Goal: Task Accomplishment & Management: Manage account settings

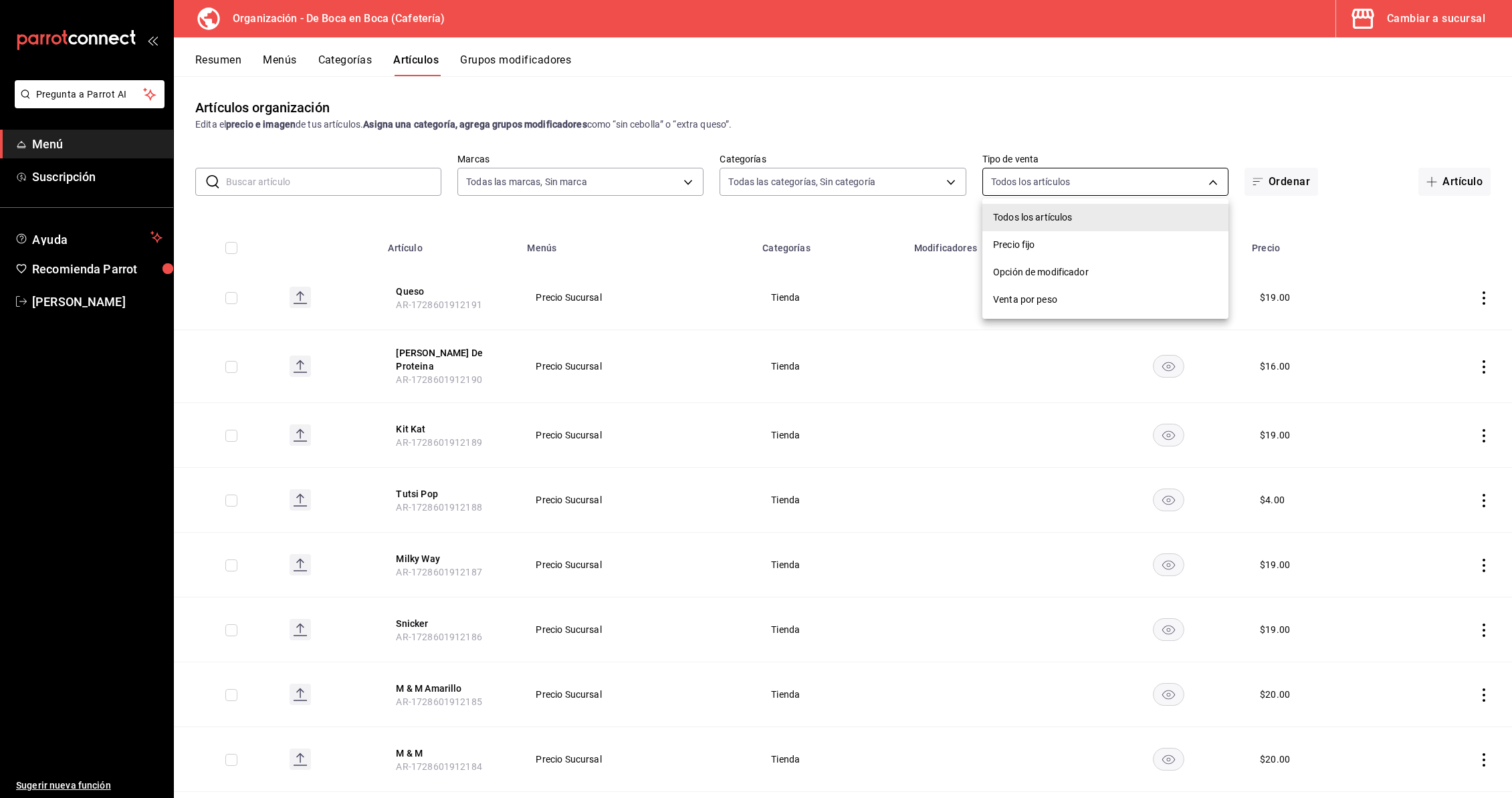
click at [1062, 181] on body "Pregunta a Parrot AI Menú Suscripción Ayuda Recomienda Parrot [PERSON_NAME] U S…" at bounding box center [756, 399] width 1512 height 798
click at [1061, 129] on div at bounding box center [756, 399] width 1512 height 798
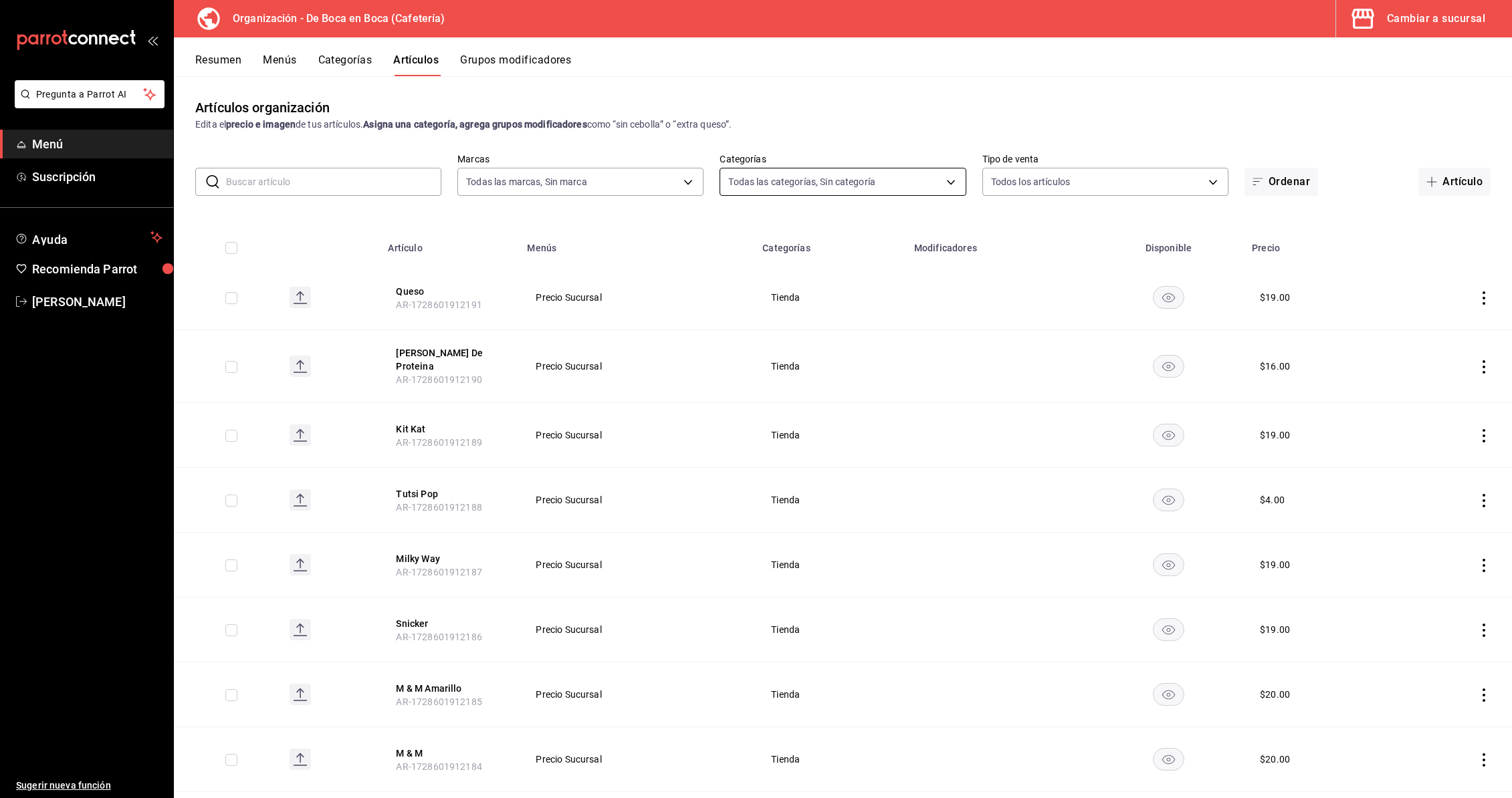
click at [846, 184] on body "Pregunta a Parrot AI Menú Suscripción Ayuda Recomienda Parrot [PERSON_NAME] U S…" at bounding box center [756, 399] width 1512 height 798
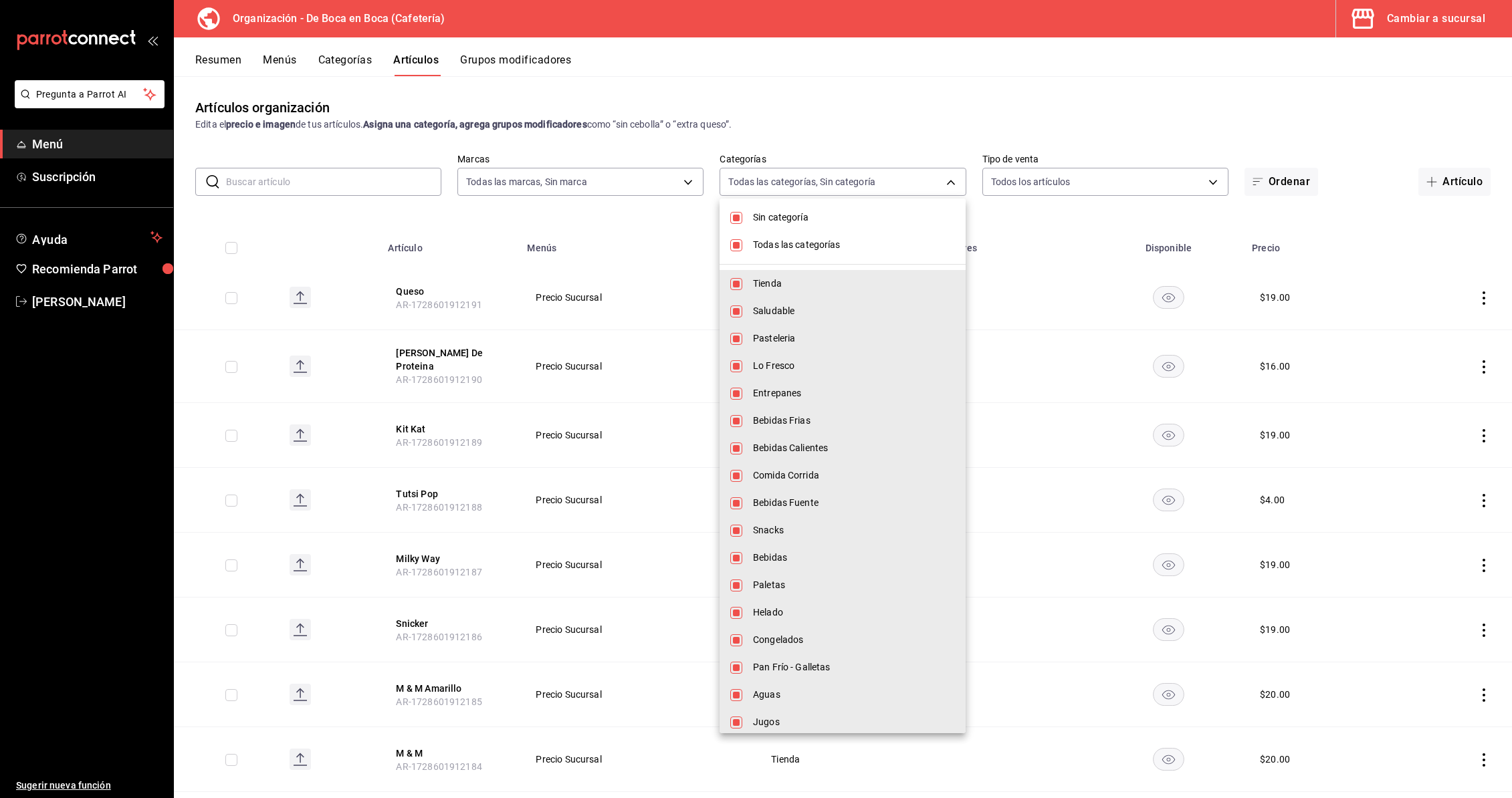
click at [848, 118] on div at bounding box center [756, 399] width 1512 height 798
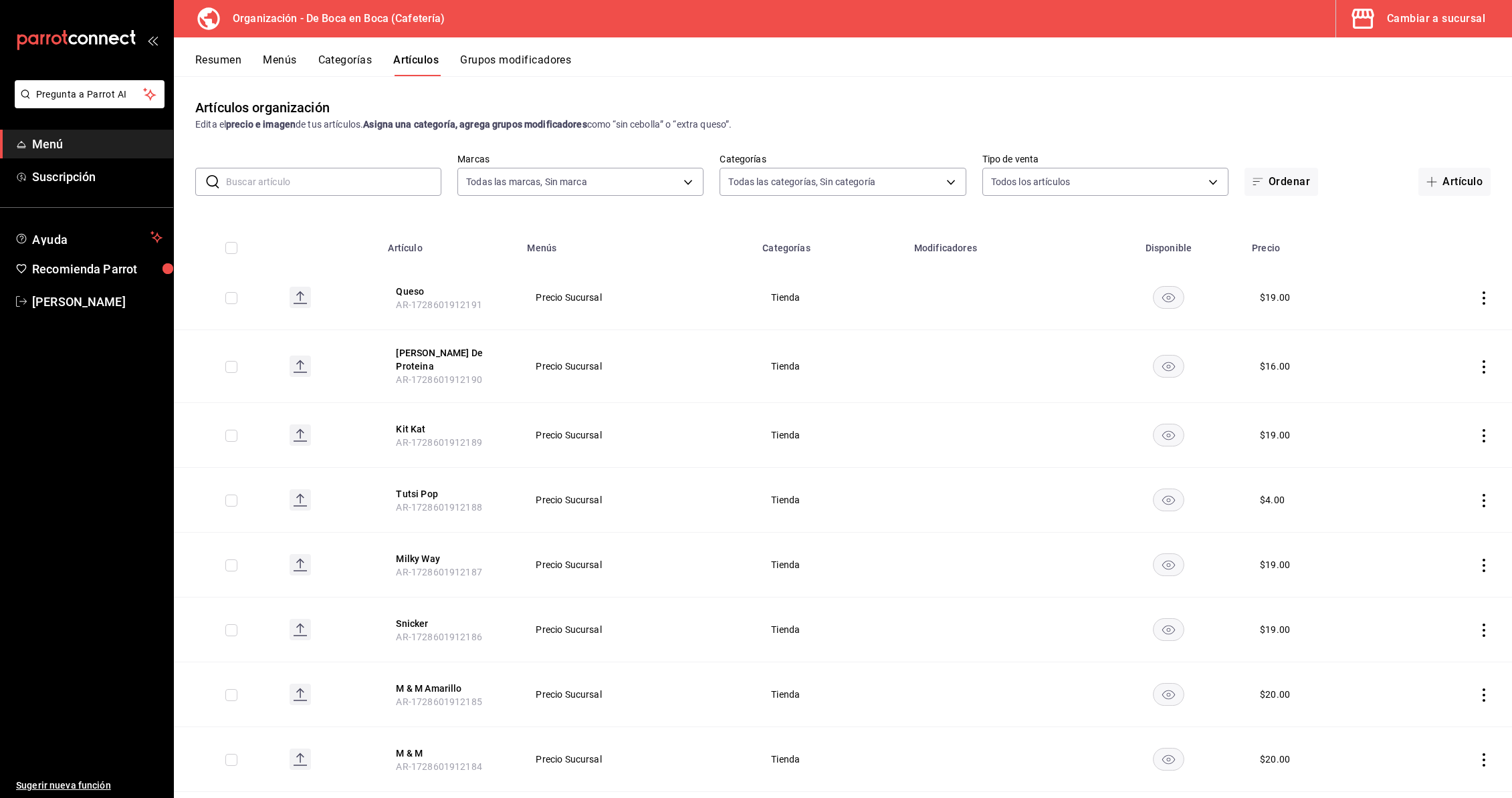
click at [325, 60] on button "Categorías" at bounding box center [345, 65] width 54 height 23
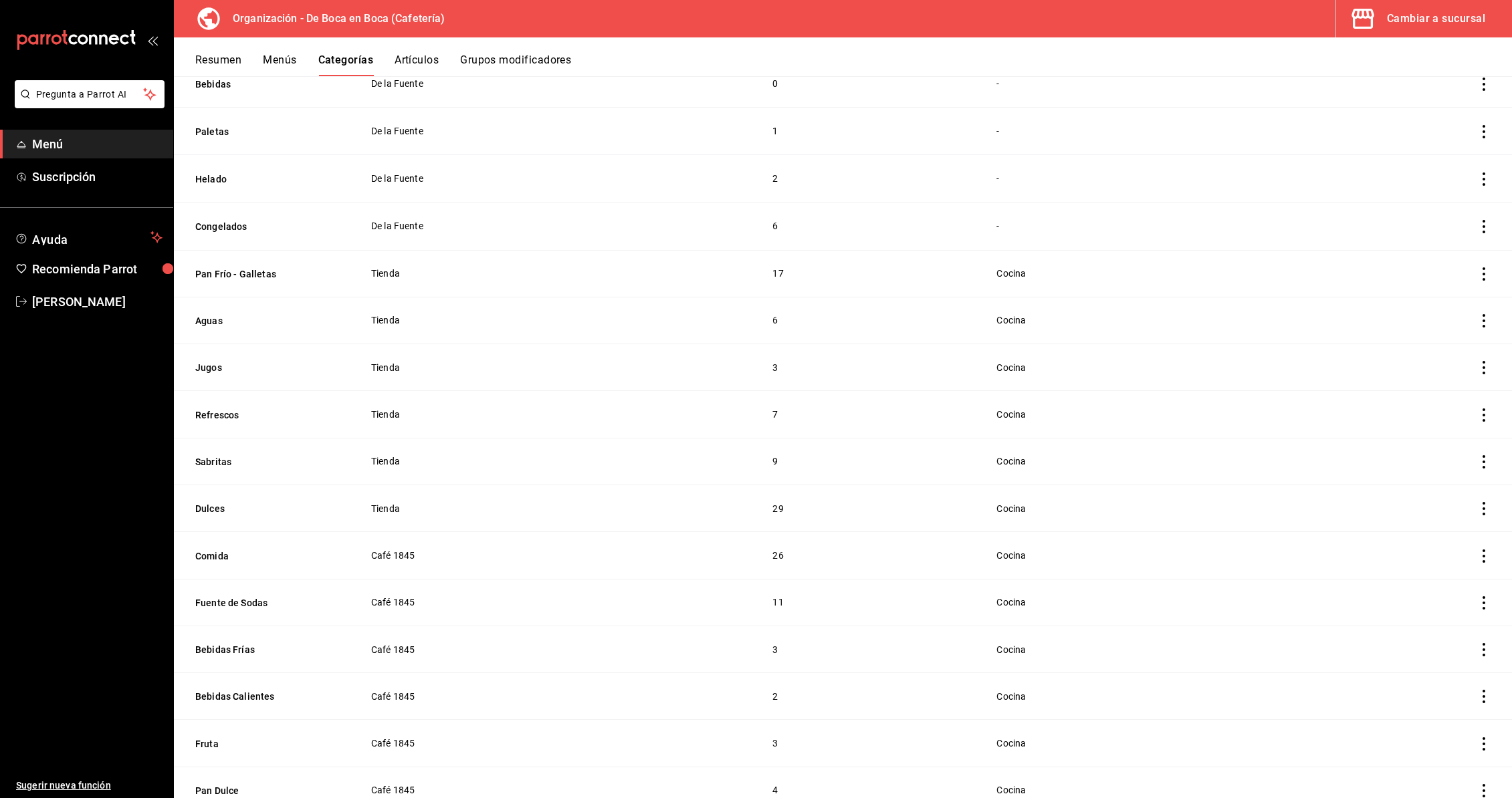
scroll to position [719, 0]
click at [222, 369] on button "Sabritas" at bounding box center [262, 367] width 134 height 14
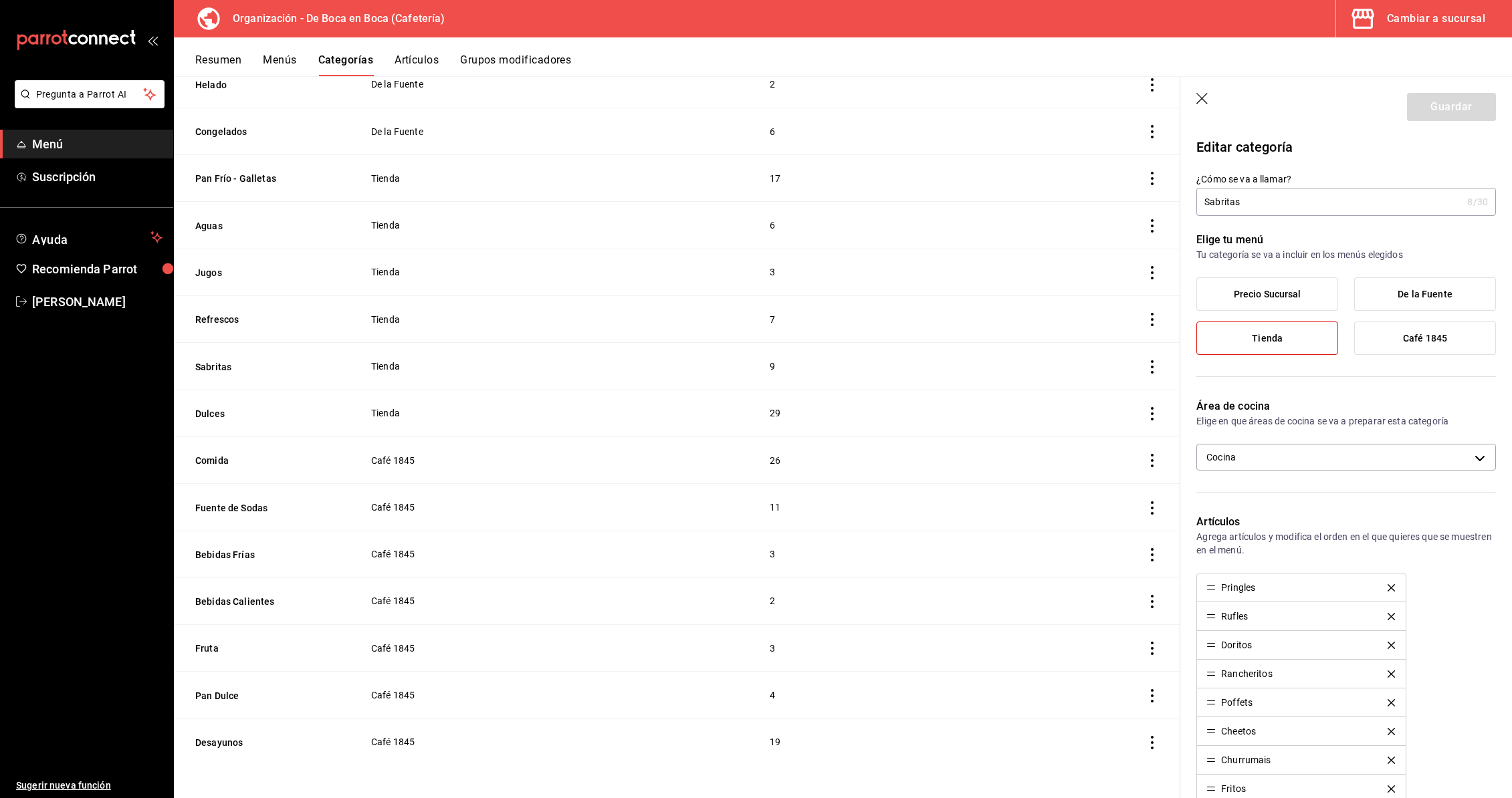
click at [1207, 96] on icon "button" at bounding box center [1203, 99] width 14 height 14
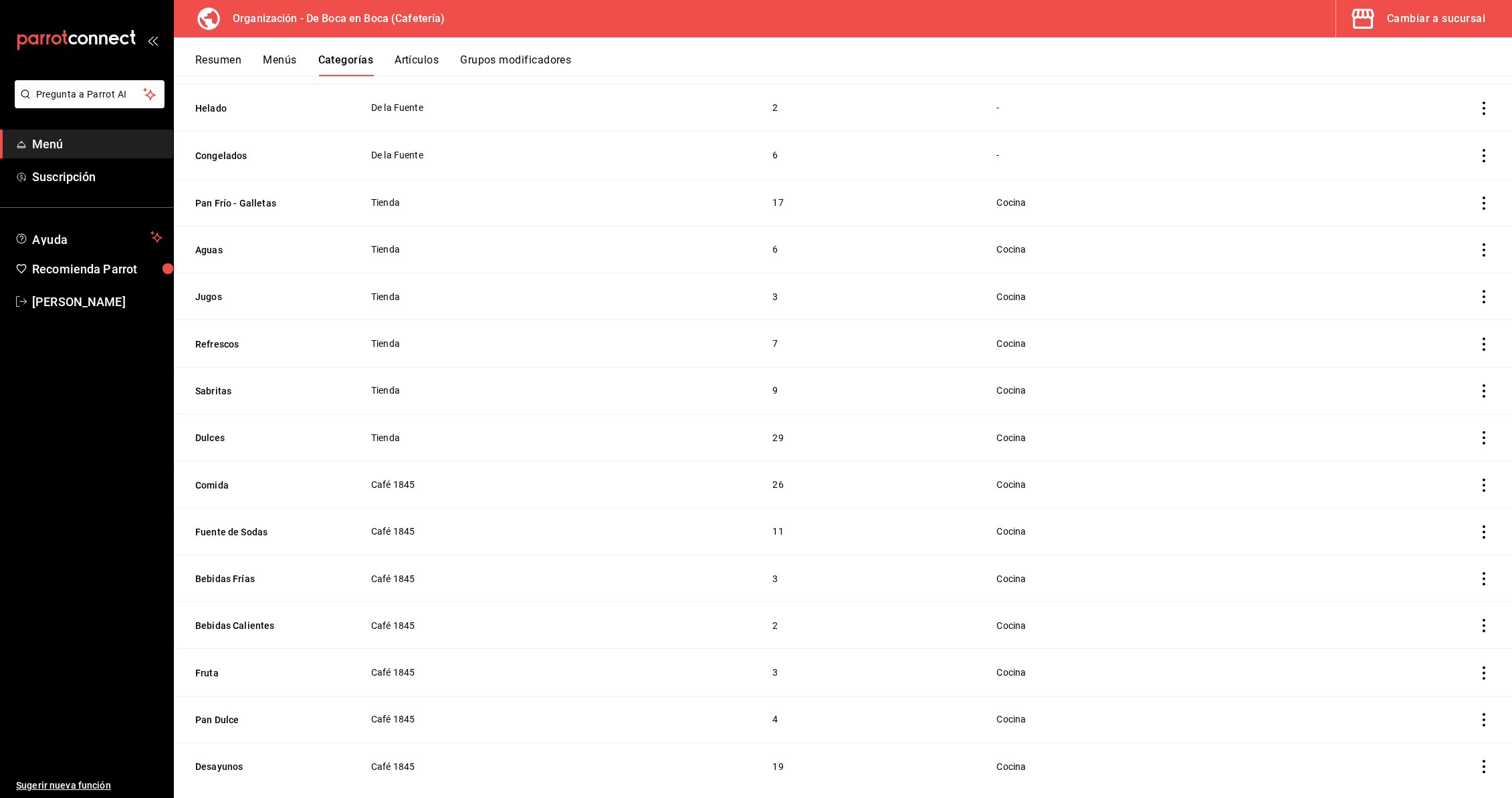
scroll to position [719, 0]
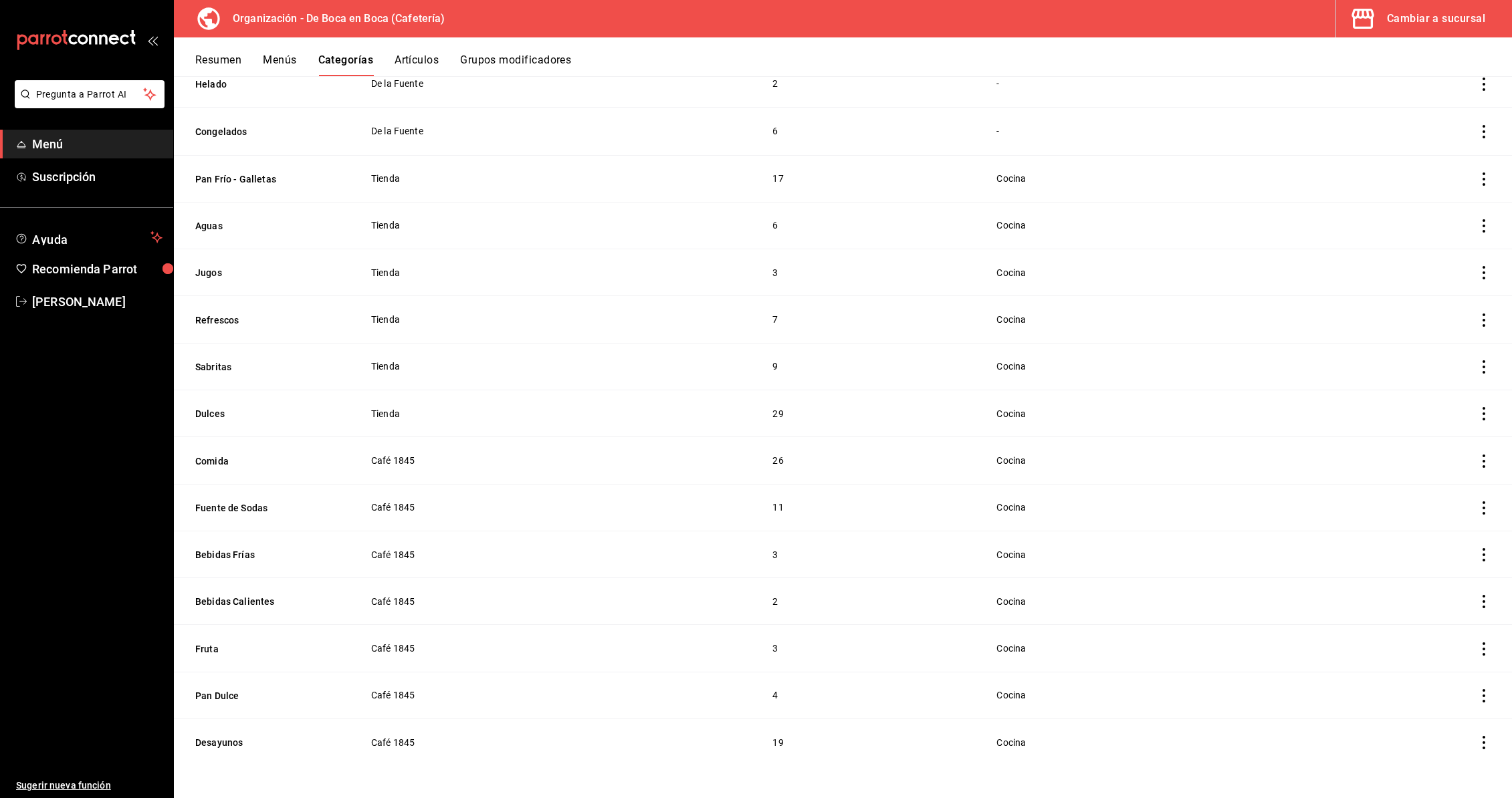
click at [1416, 24] on div "Cambiar a sucursal" at bounding box center [1435, 19] width 98 height 19
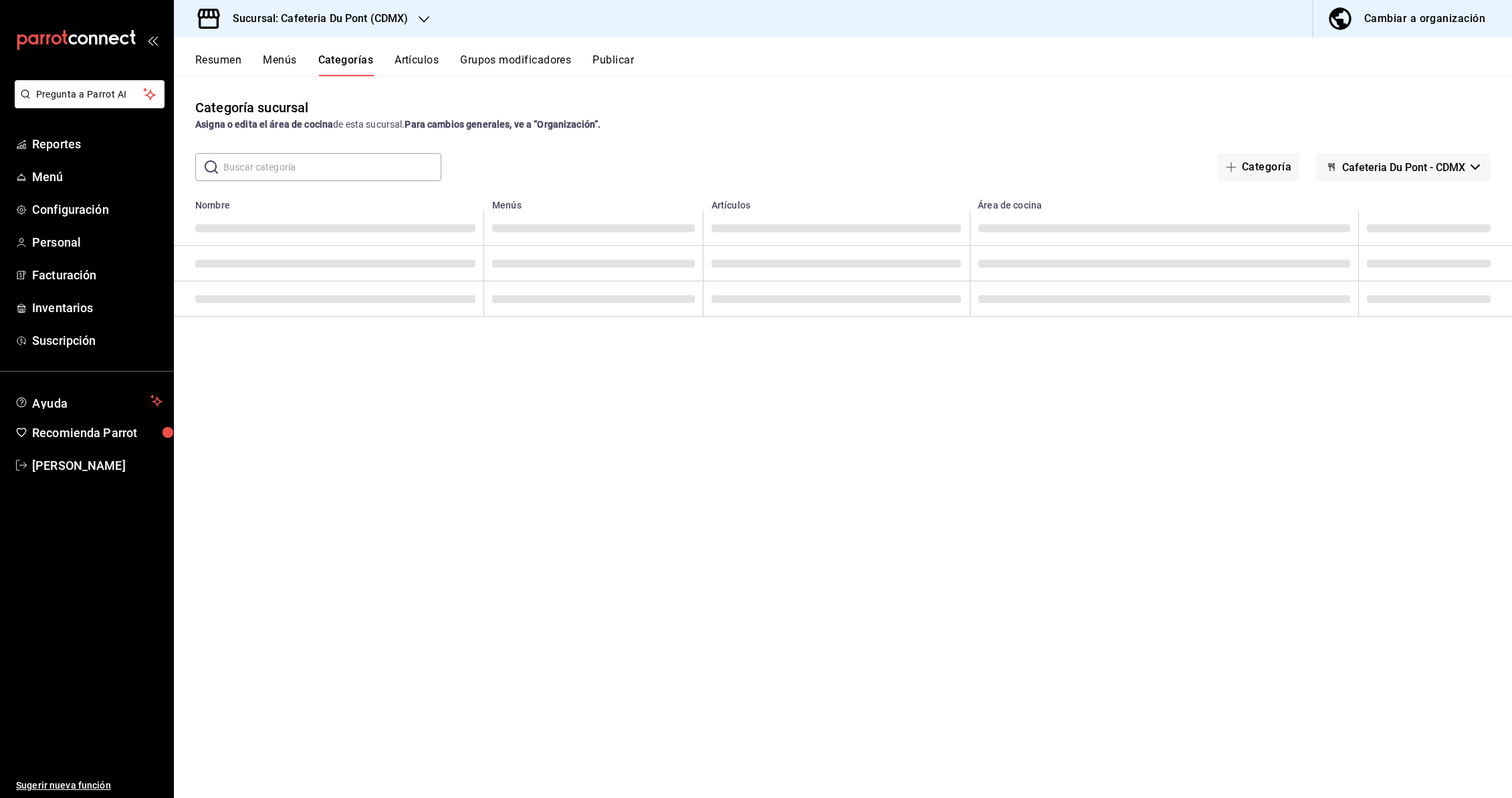
click at [425, 18] on icon "button" at bounding box center [424, 20] width 11 height 11
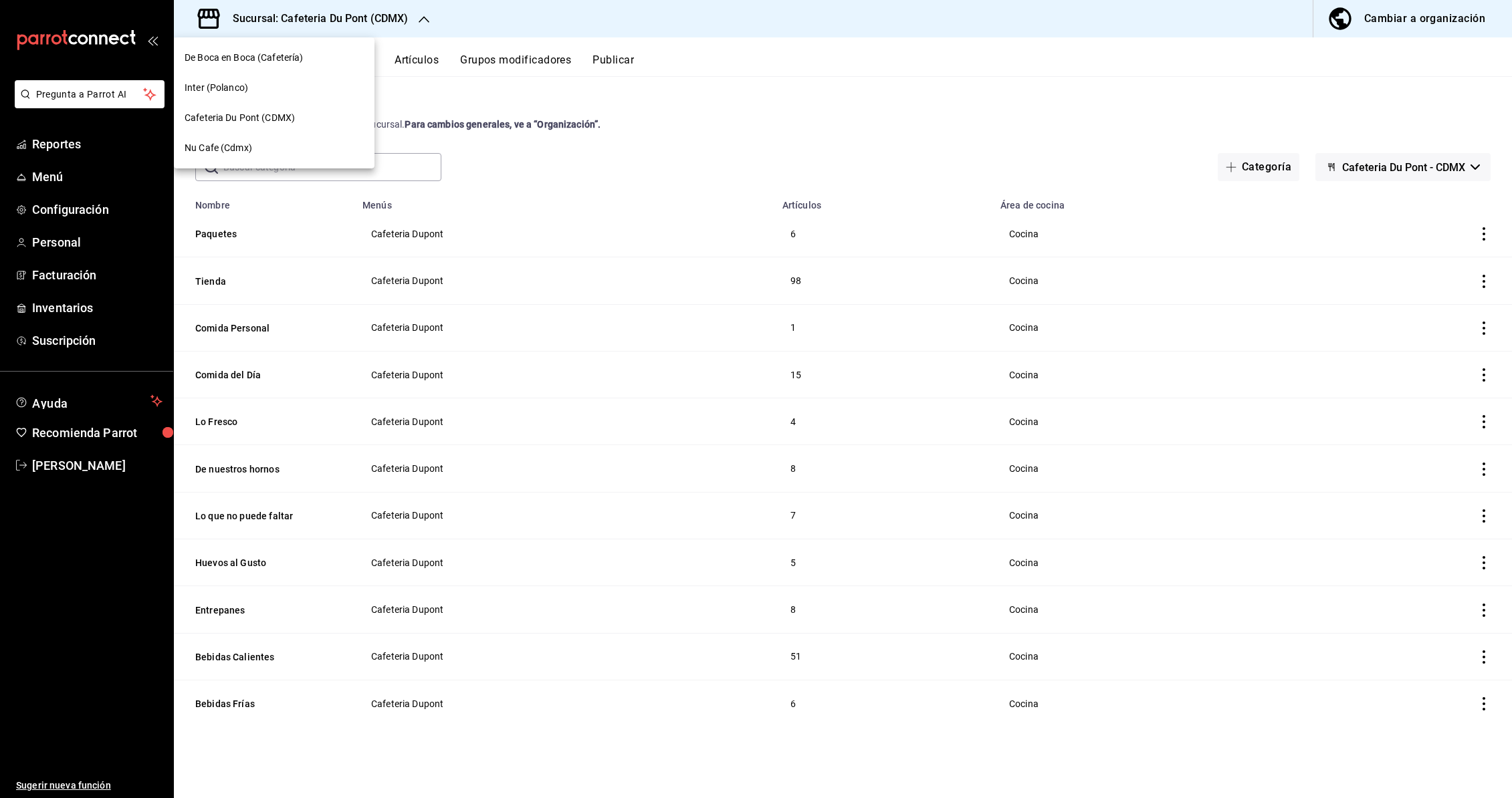
click at [261, 123] on span "Cafeteria Du Pont (CDMX)" at bounding box center [240, 118] width 110 height 14
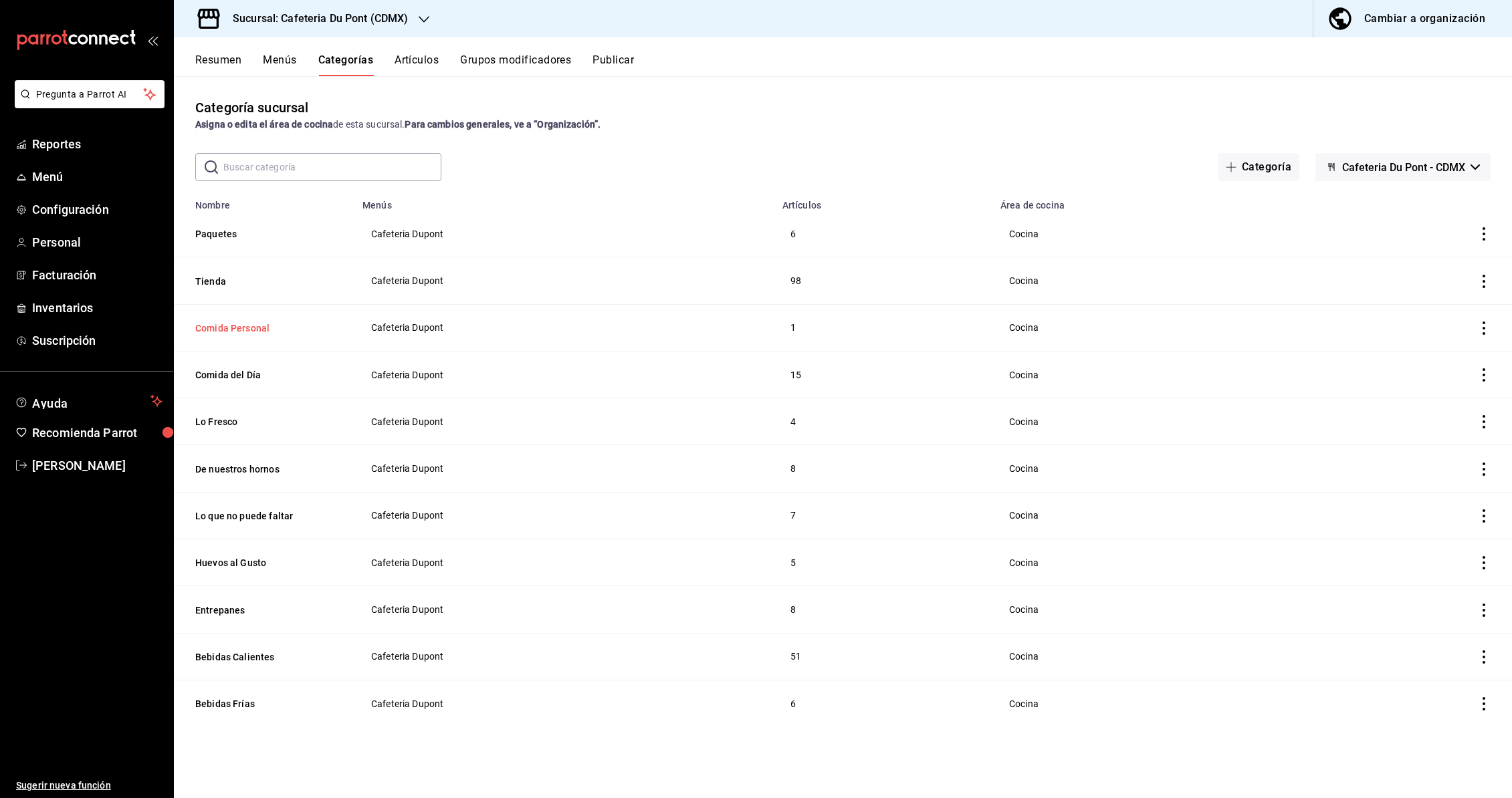
click at [261, 323] on button "Comida Personal" at bounding box center [262, 328] width 134 height 14
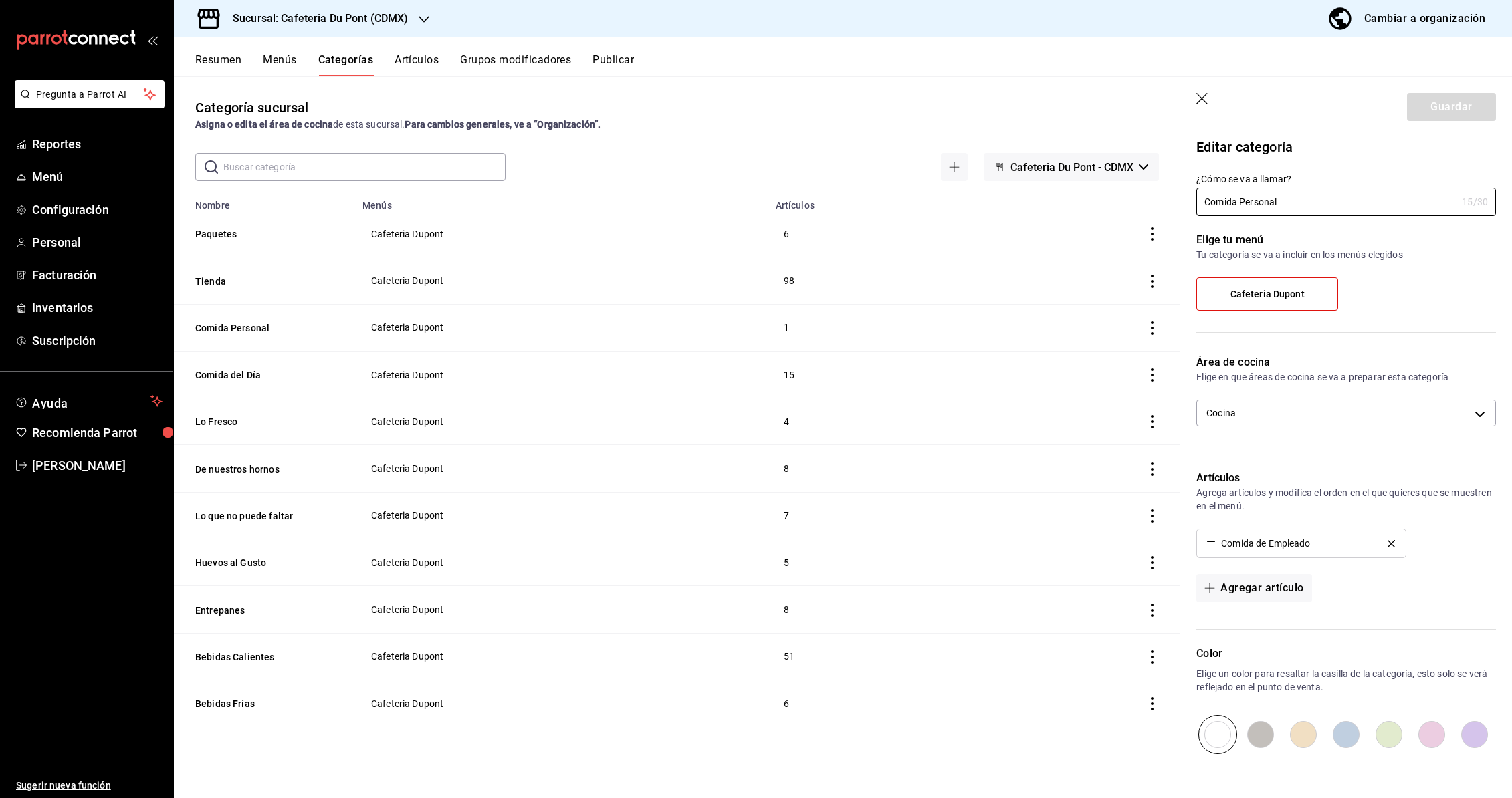
click at [1208, 100] on icon "button" at bounding box center [1203, 99] width 14 height 14
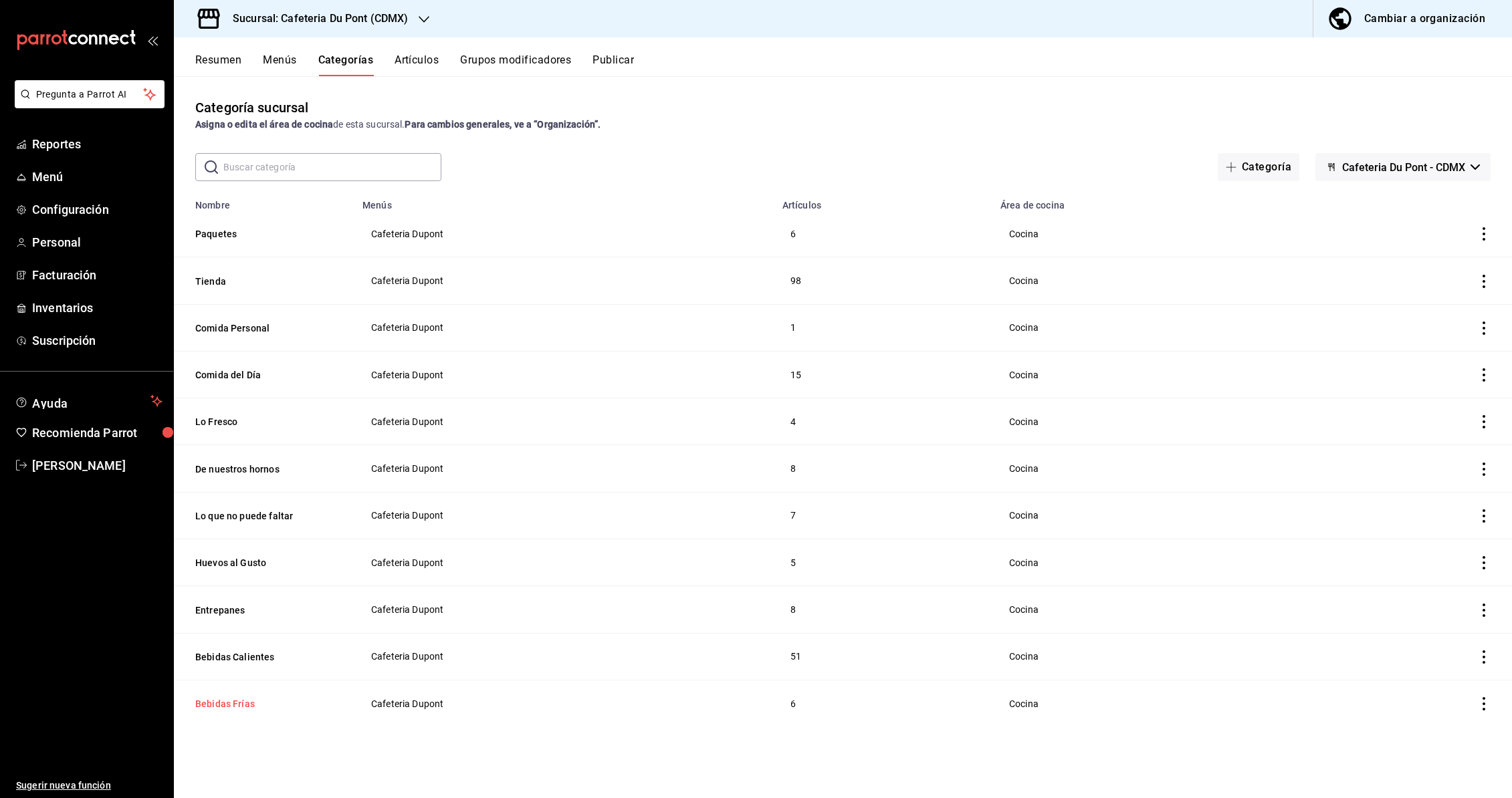
click at [241, 705] on button "Bebidas Frías" at bounding box center [262, 704] width 134 height 14
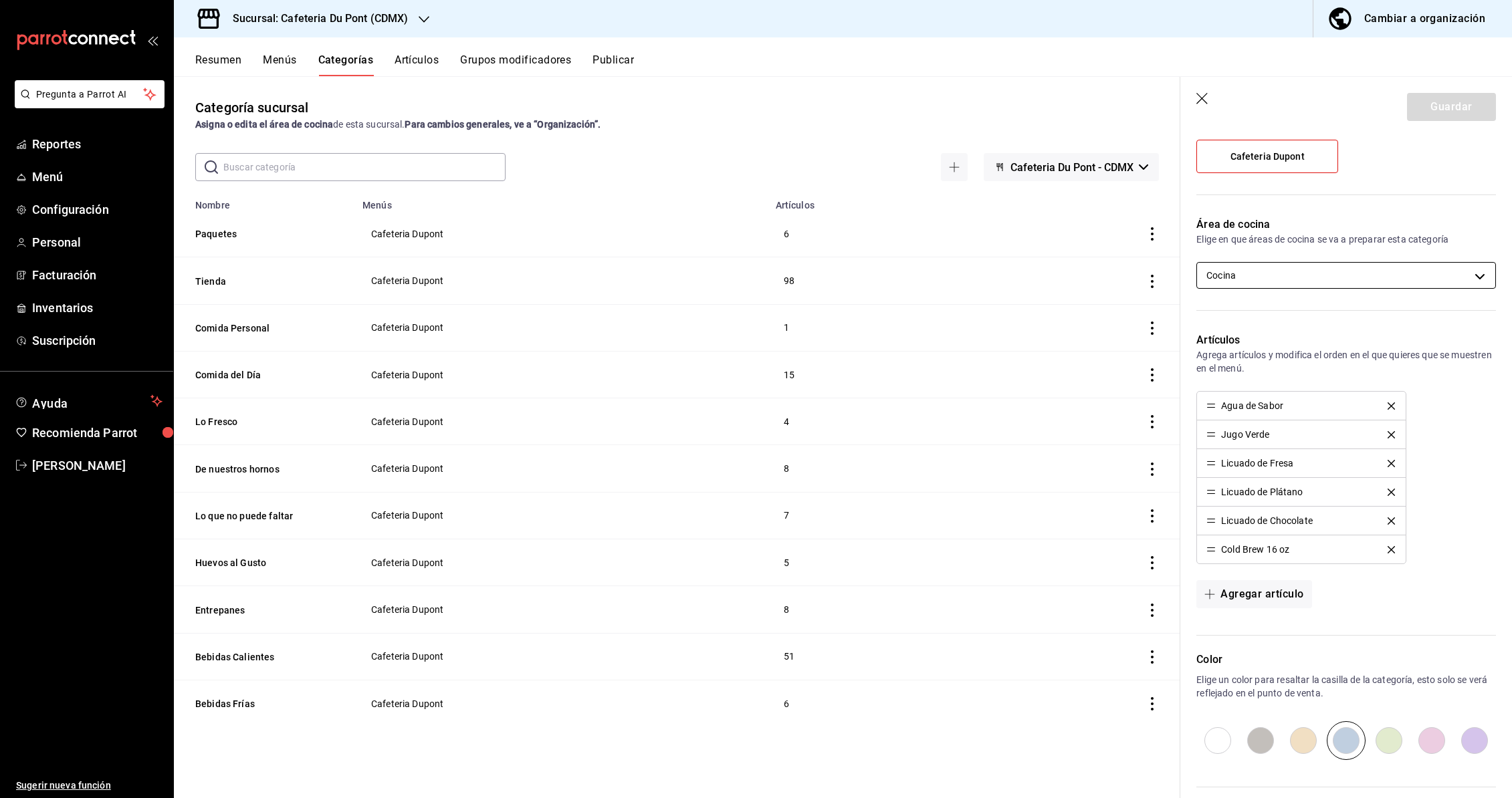
scroll to position [139, 0]
click at [244, 372] on button "Comida del Día" at bounding box center [262, 375] width 134 height 14
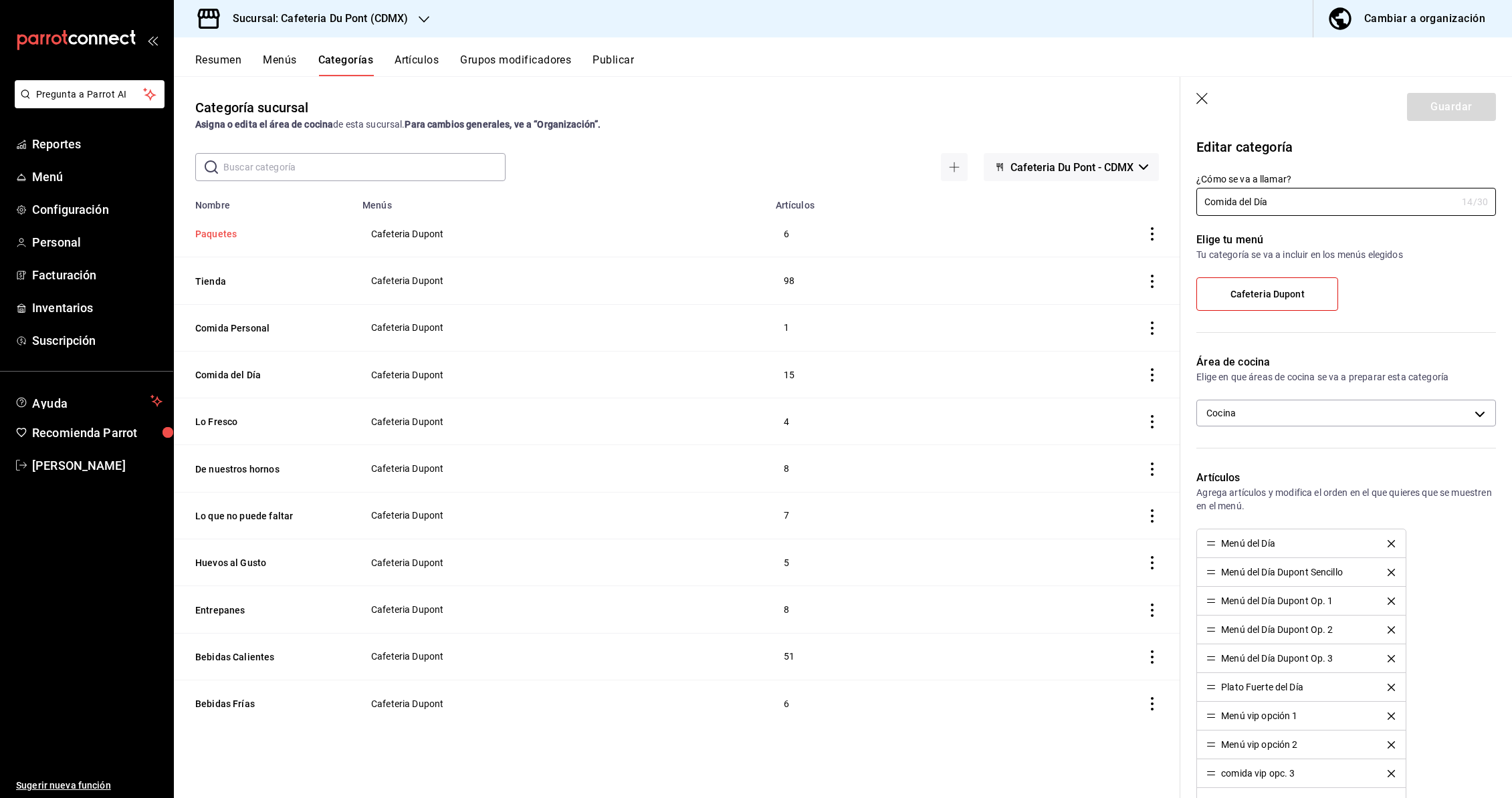
click at [223, 238] on button "Paquetes" at bounding box center [262, 234] width 134 height 14
click at [246, 469] on button "De nuestros hornos" at bounding box center [262, 469] width 134 height 14
click at [223, 417] on button "Lo Fresco" at bounding box center [262, 422] width 134 height 14
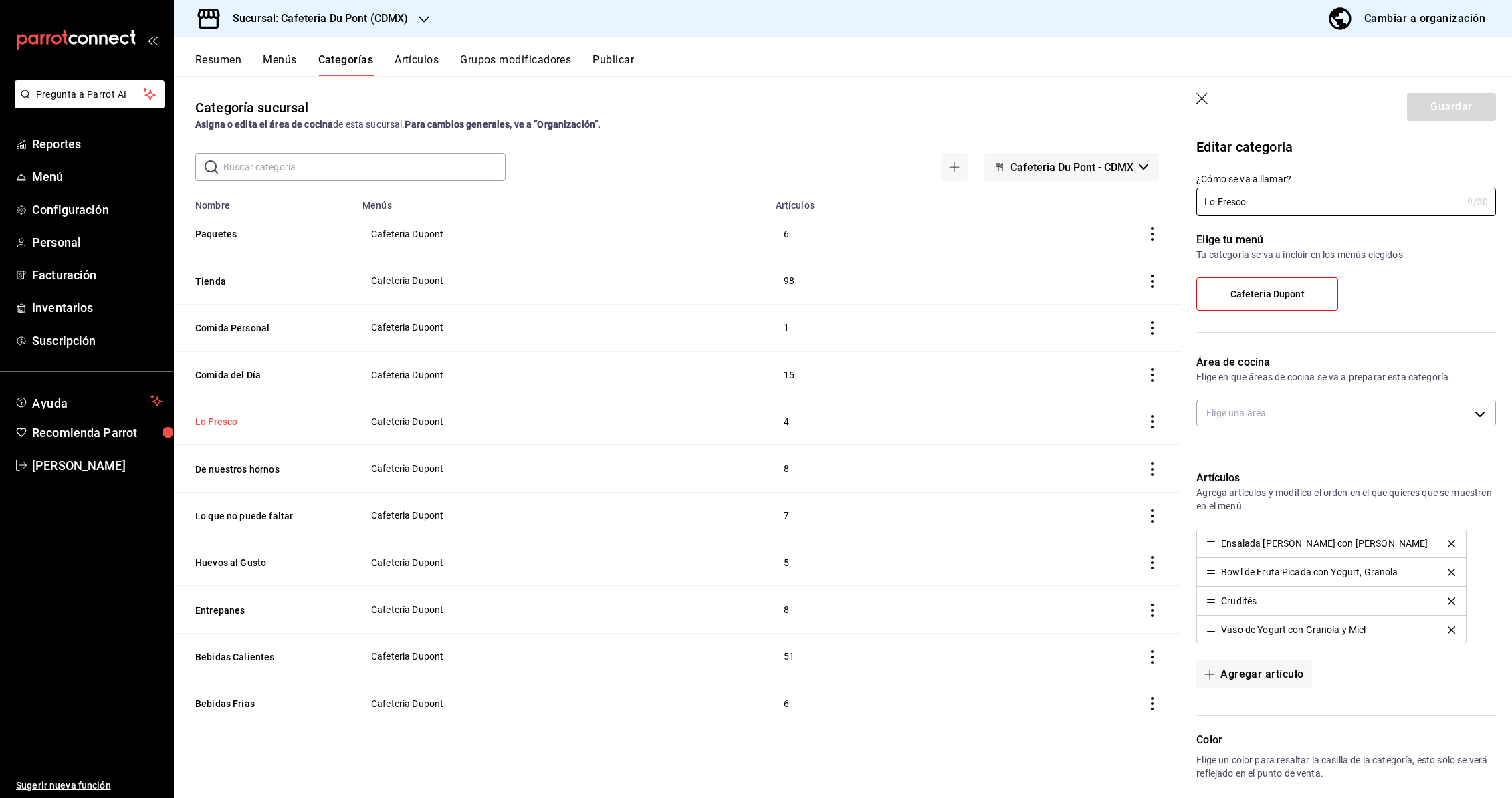
type input "ae3275dd-a2fe-43ea-9958-10f58ace6c28"
click at [253, 563] on button "Huevos al Gusto" at bounding box center [262, 563] width 134 height 14
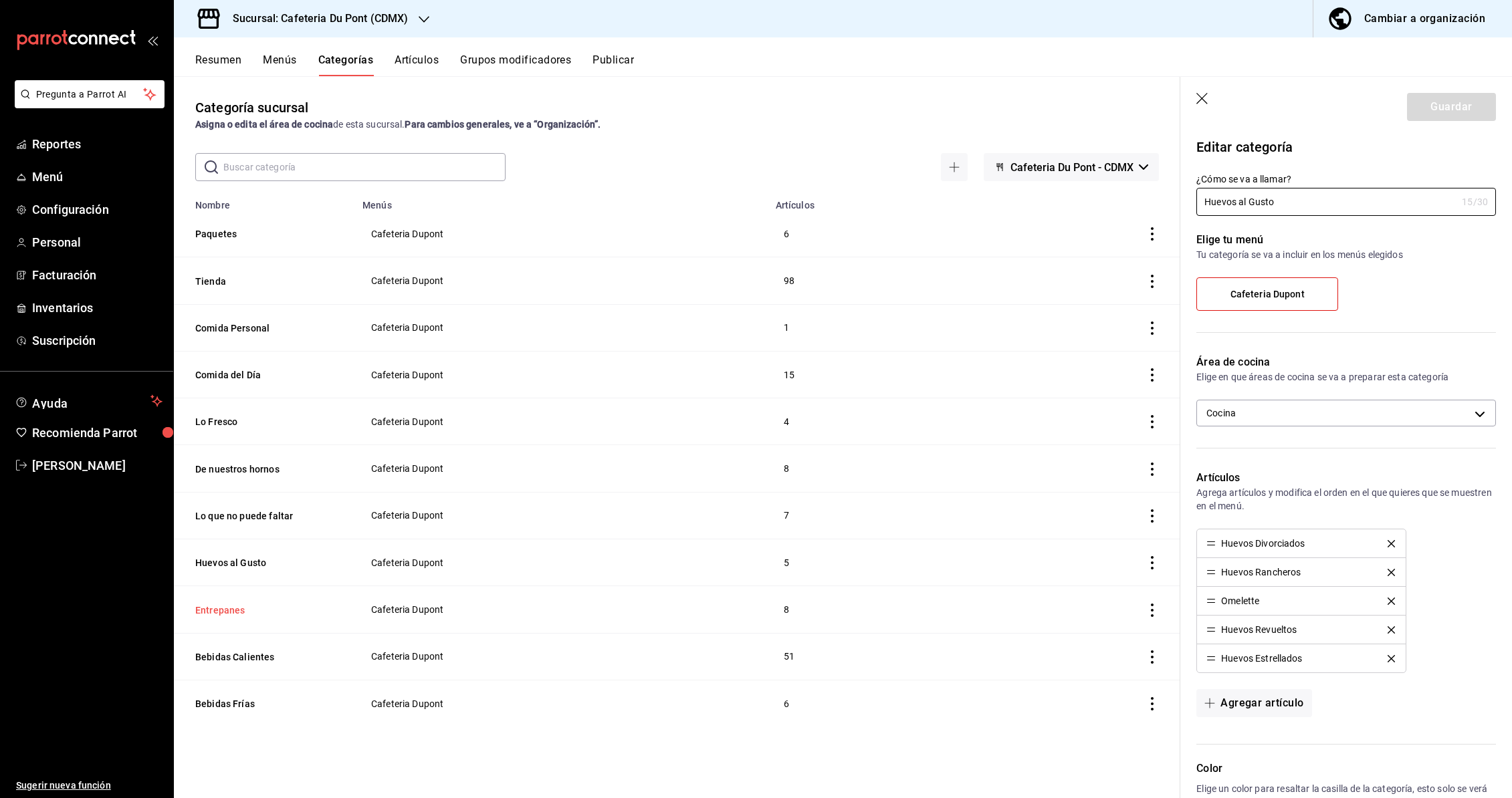
click at [227, 614] on button "Entrepanes" at bounding box center [262, 611] width 134 height 14
type input "ae3275dd-a2fe-43ea-9958-10f58ace6c28"
radio input "false"
radio input "true"
click at [425, 22] on icon "button" at bounding box center [424, 20] width 11 height 11
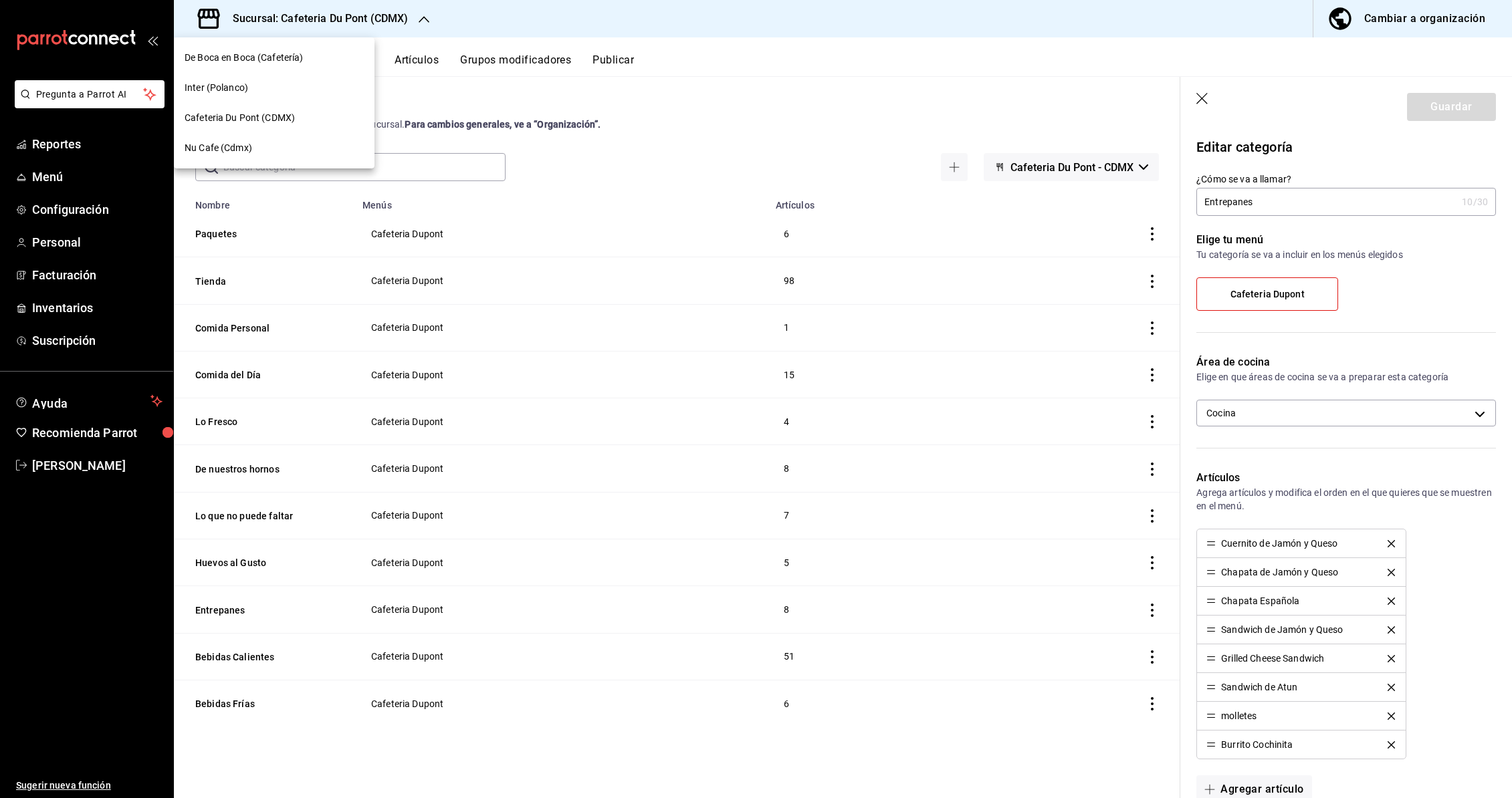
click at [240, 148] on span "Nu Cafe (Cdmx)" at bounding box center [219, 148] width 68 height 14
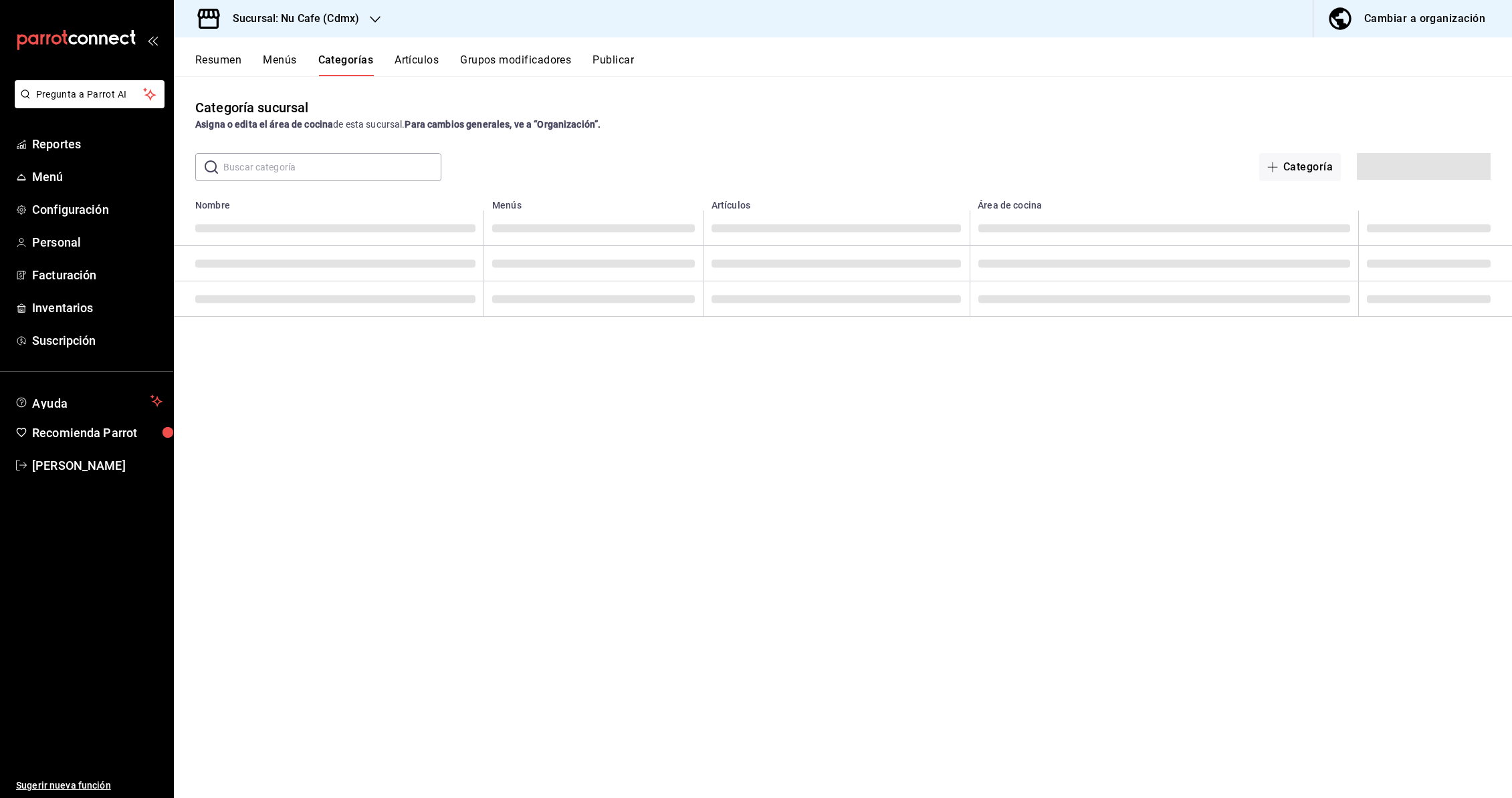
click at [380, 18] on div "Sucursal: Nu Cafe (Cdmx)" at bounding box center [285, 18] width 201 height 37
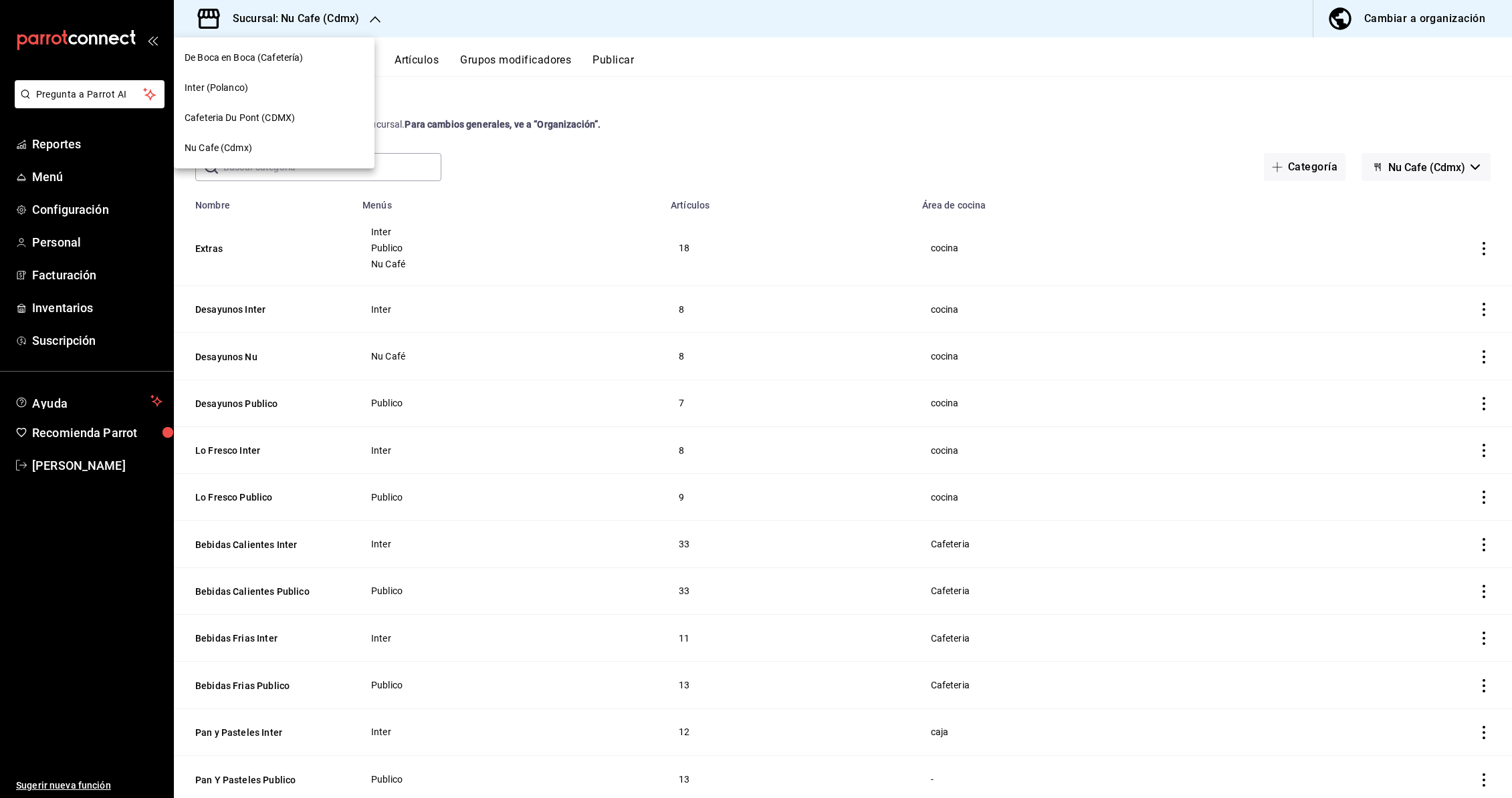
click at [421, 24] on div at bounding box center [756, 399] width 1512 height 798
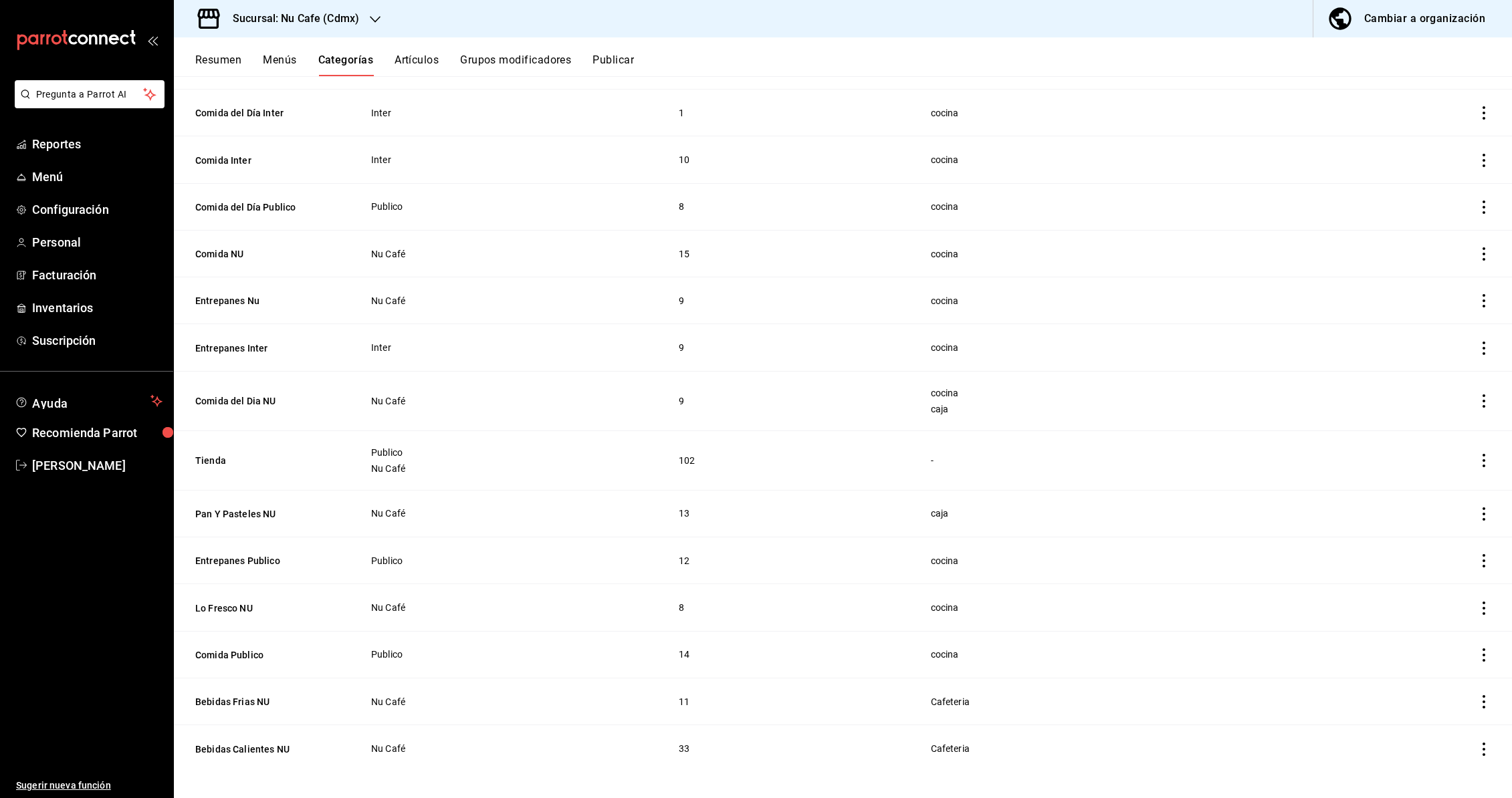
scroll to position [721, 0]
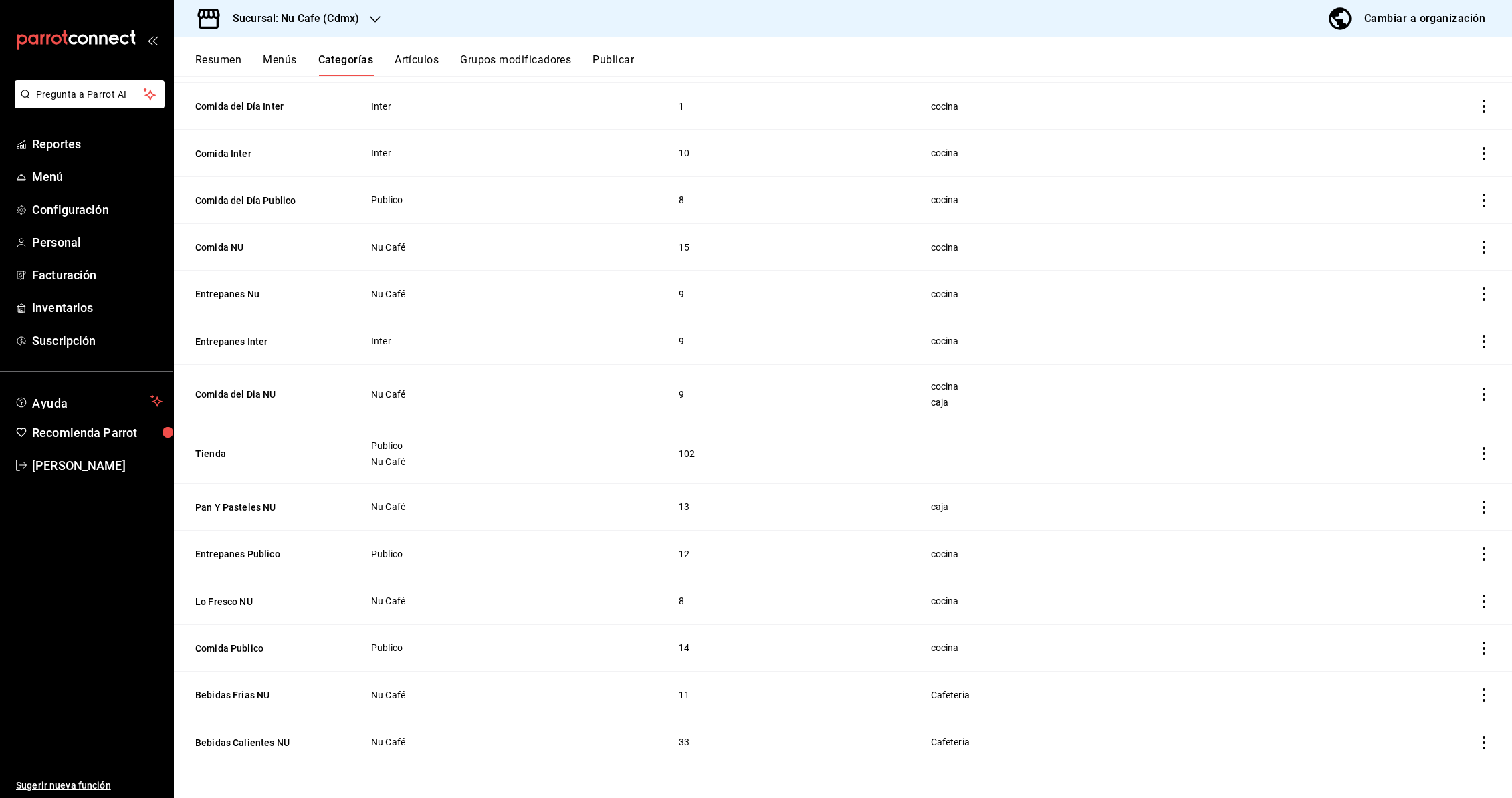
click at [376, 17] on icon "button" at bounding box center [375, 20] width 11 height 11
click at [290, 56] on span "De Boca en Boca (Cafetería)" at bounding box center [244, 58] width 119 height 14
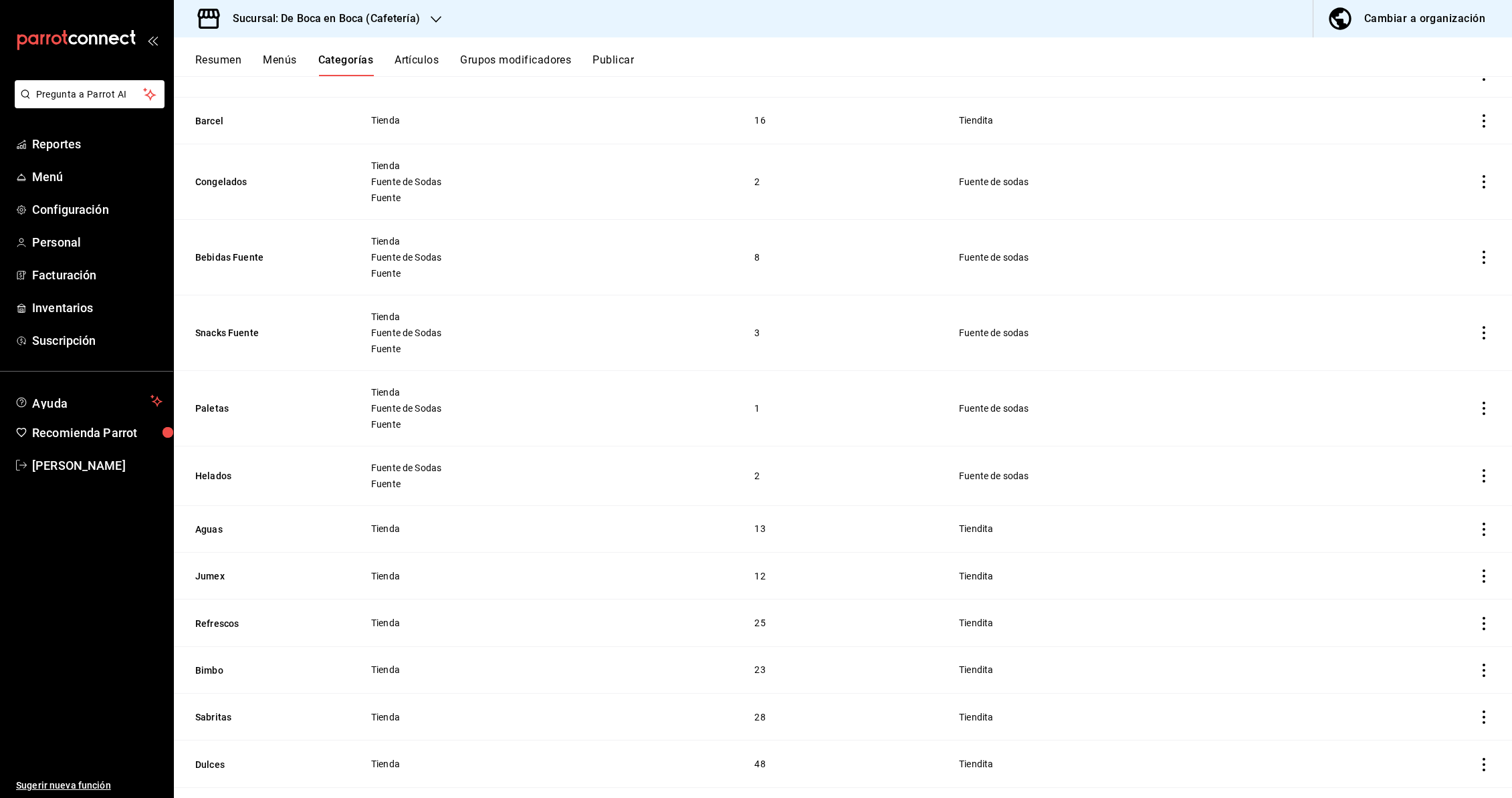
scroll to position [403, 0]
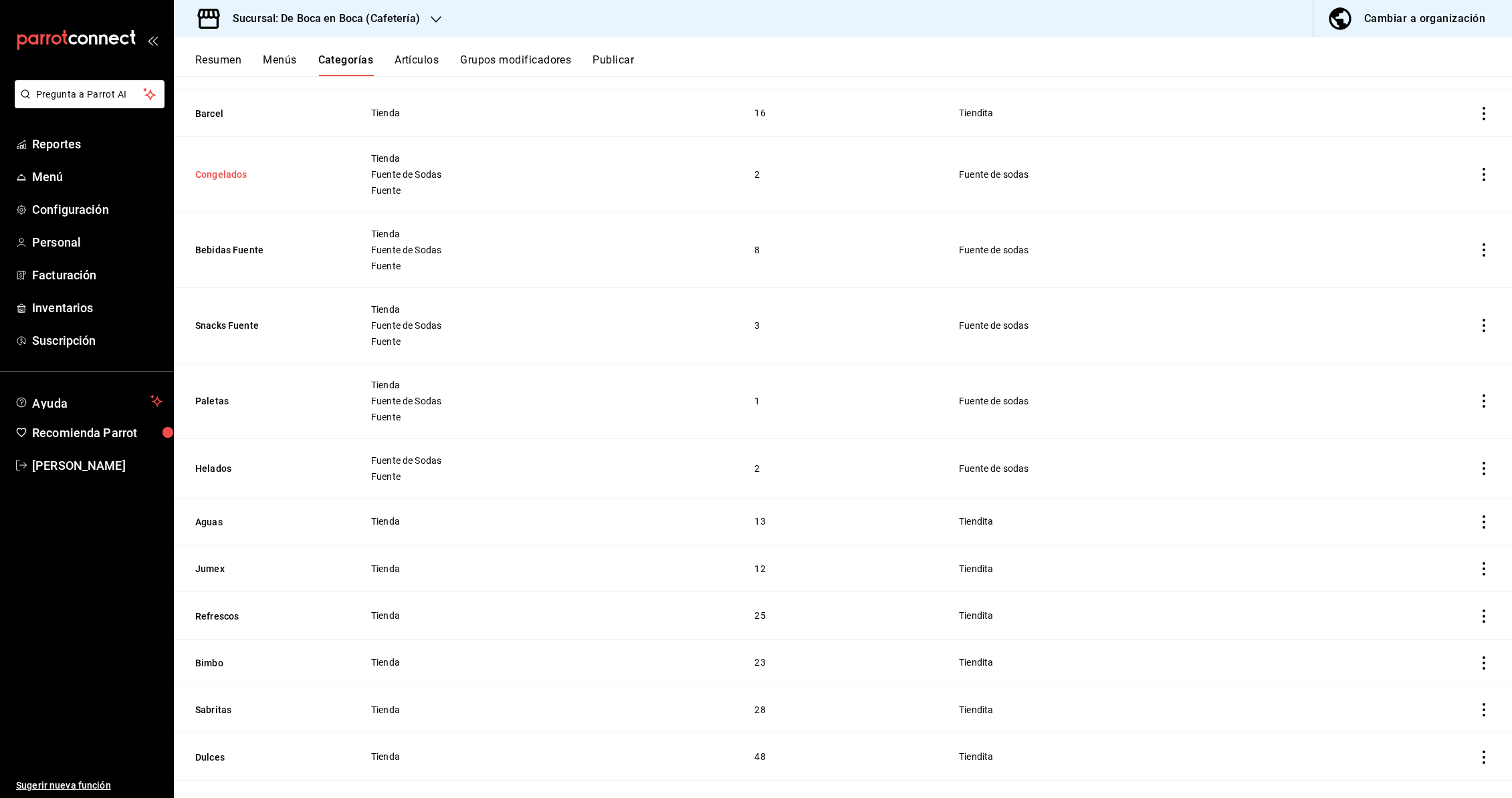
click at [222, 177] on button "Congelados" at bounding box center [262, 175] width 134 height 14
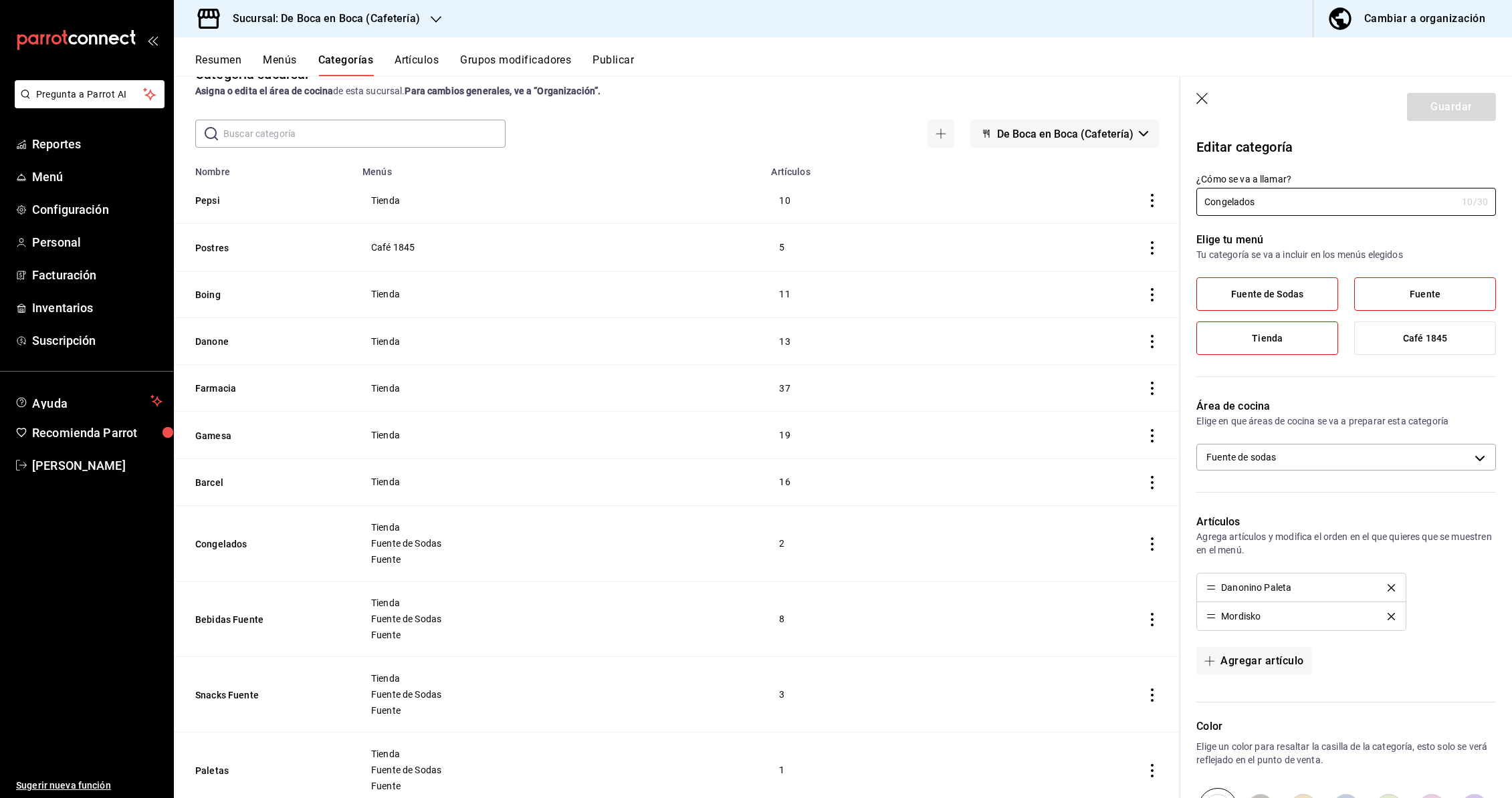
scroll to position [32, 0]
click at [209, 339] on button "Danone" at bounding box center [262, 342] width 134 height 14
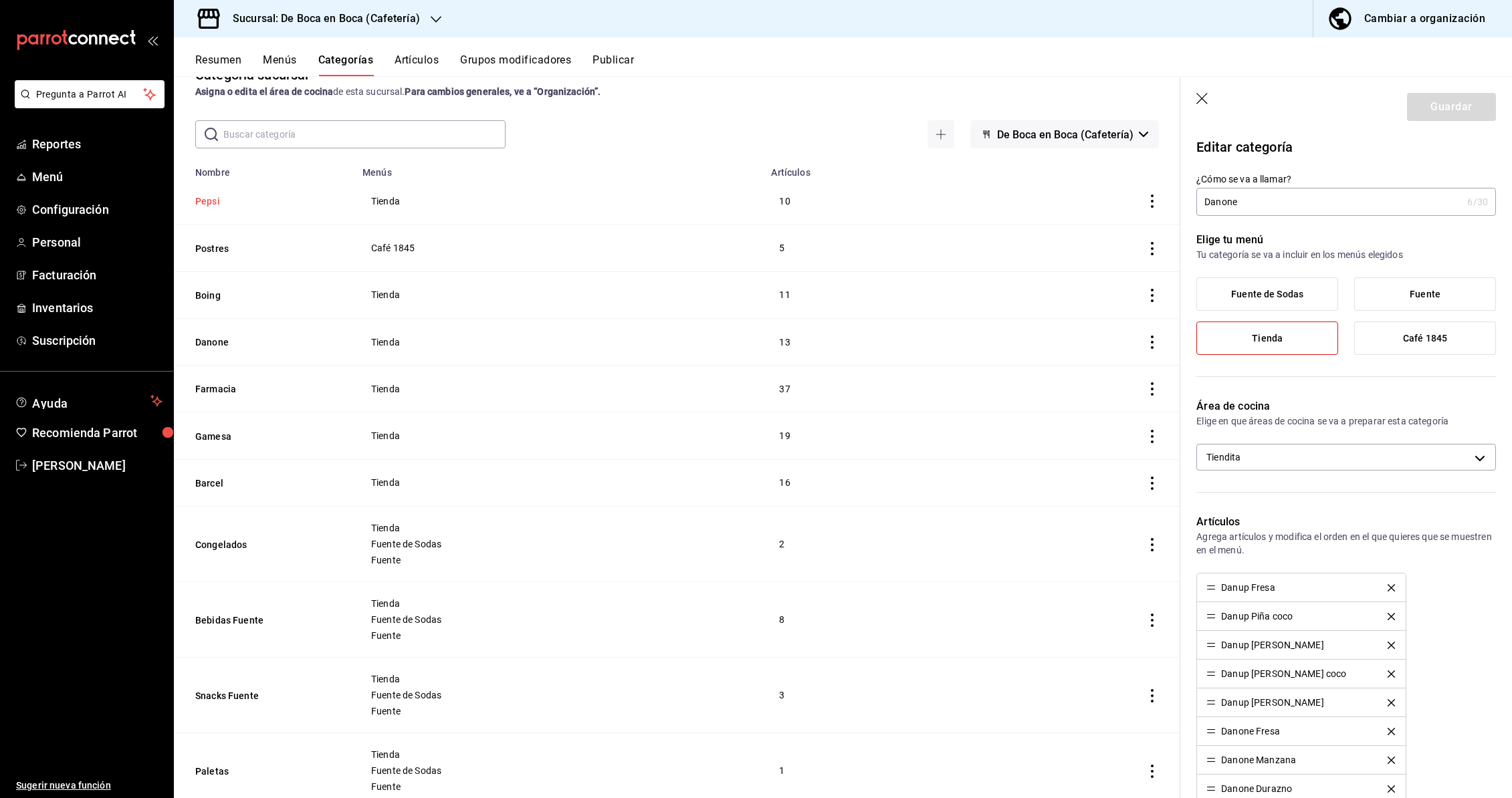
click at [211, 202] on button "Pepsi" at bounding box center [262, 201] width 134 height 14
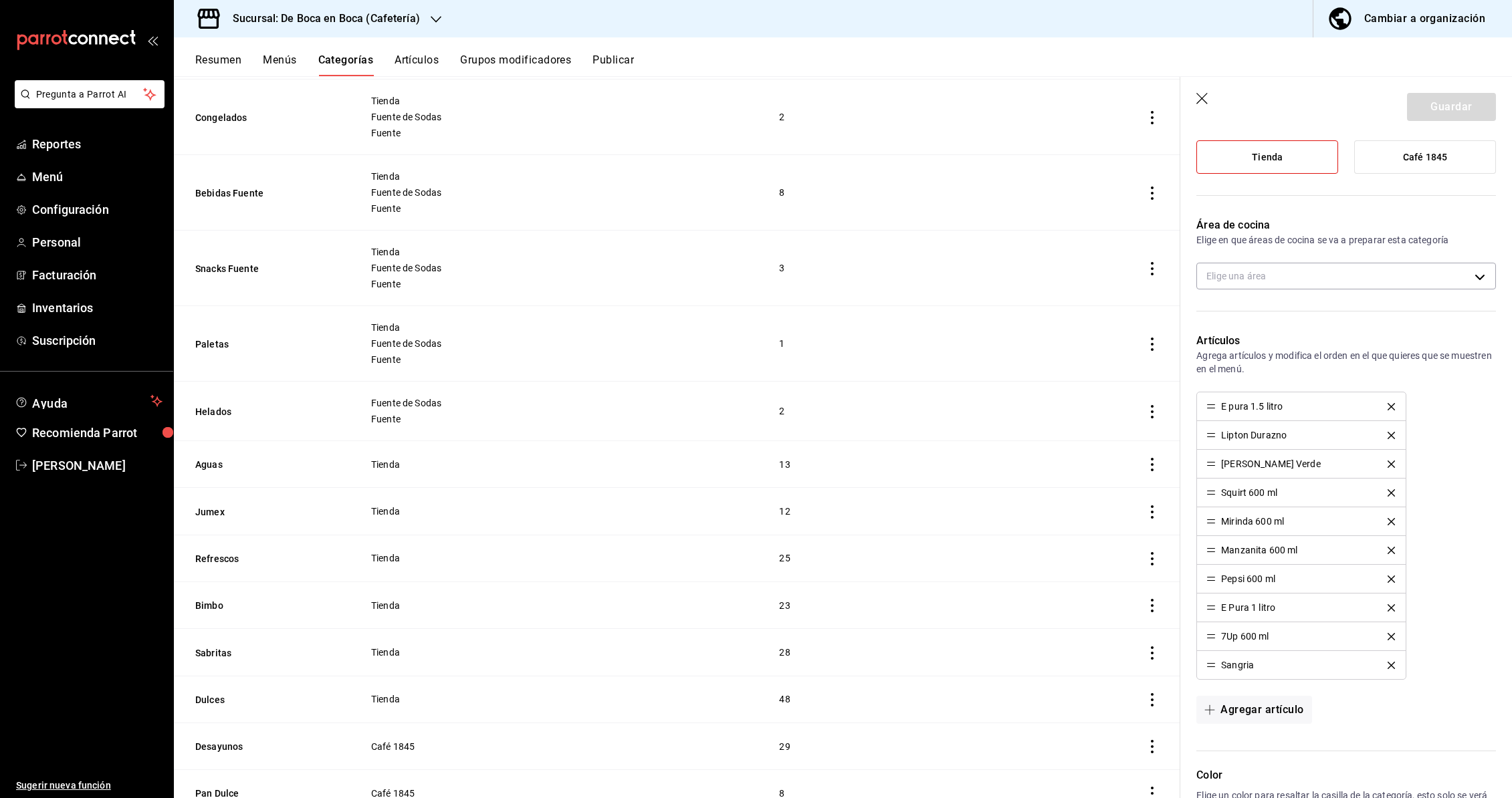
scroll to position [462, 0]
click at [217, 338] on button "Paletas" at bounding box center [262, 342] width 134 height 14
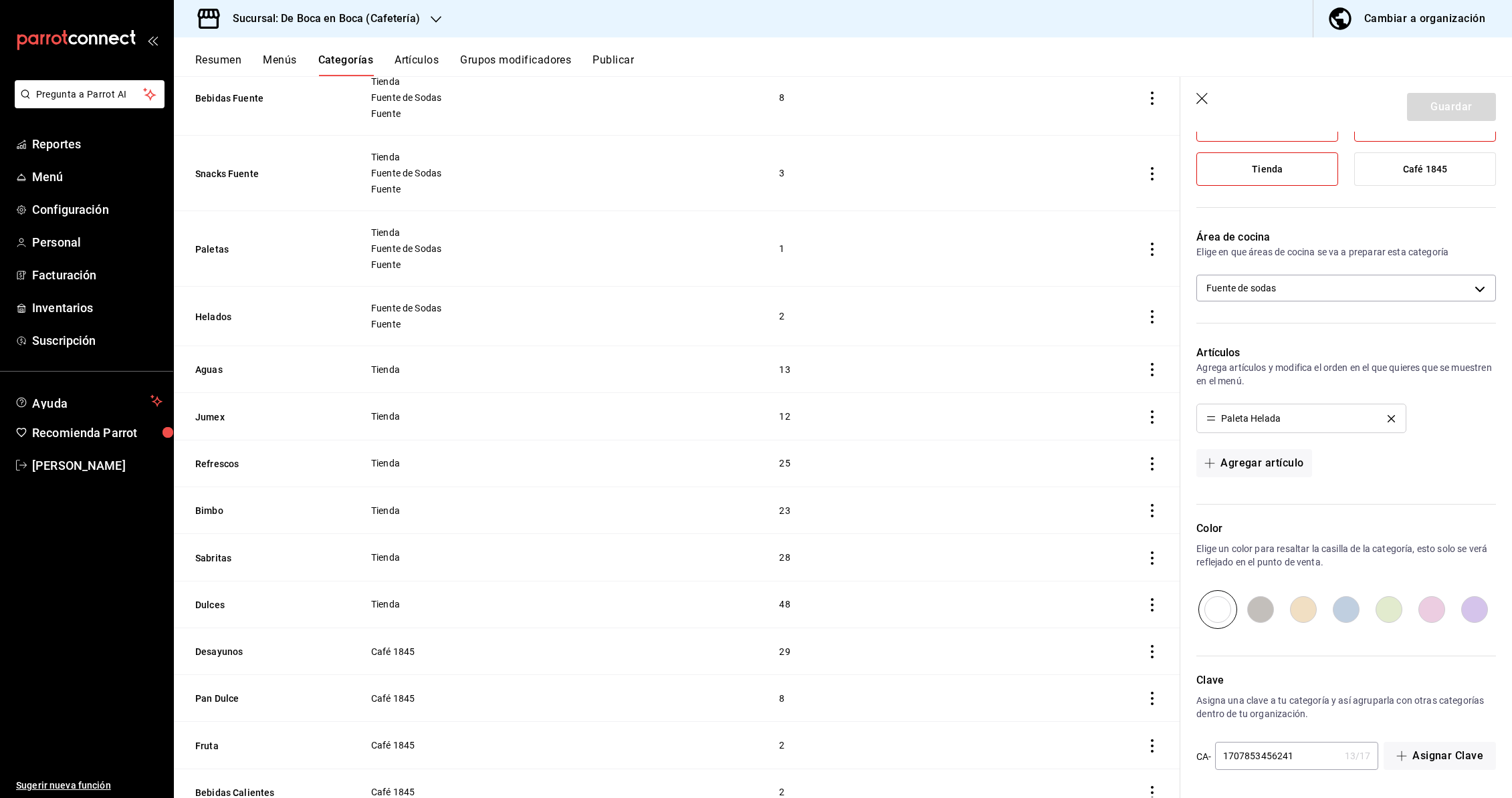
scroll to position [560, 0]
click at [216, 310] on button "Helados" at bounding box center [262, 312] width 134 height 14
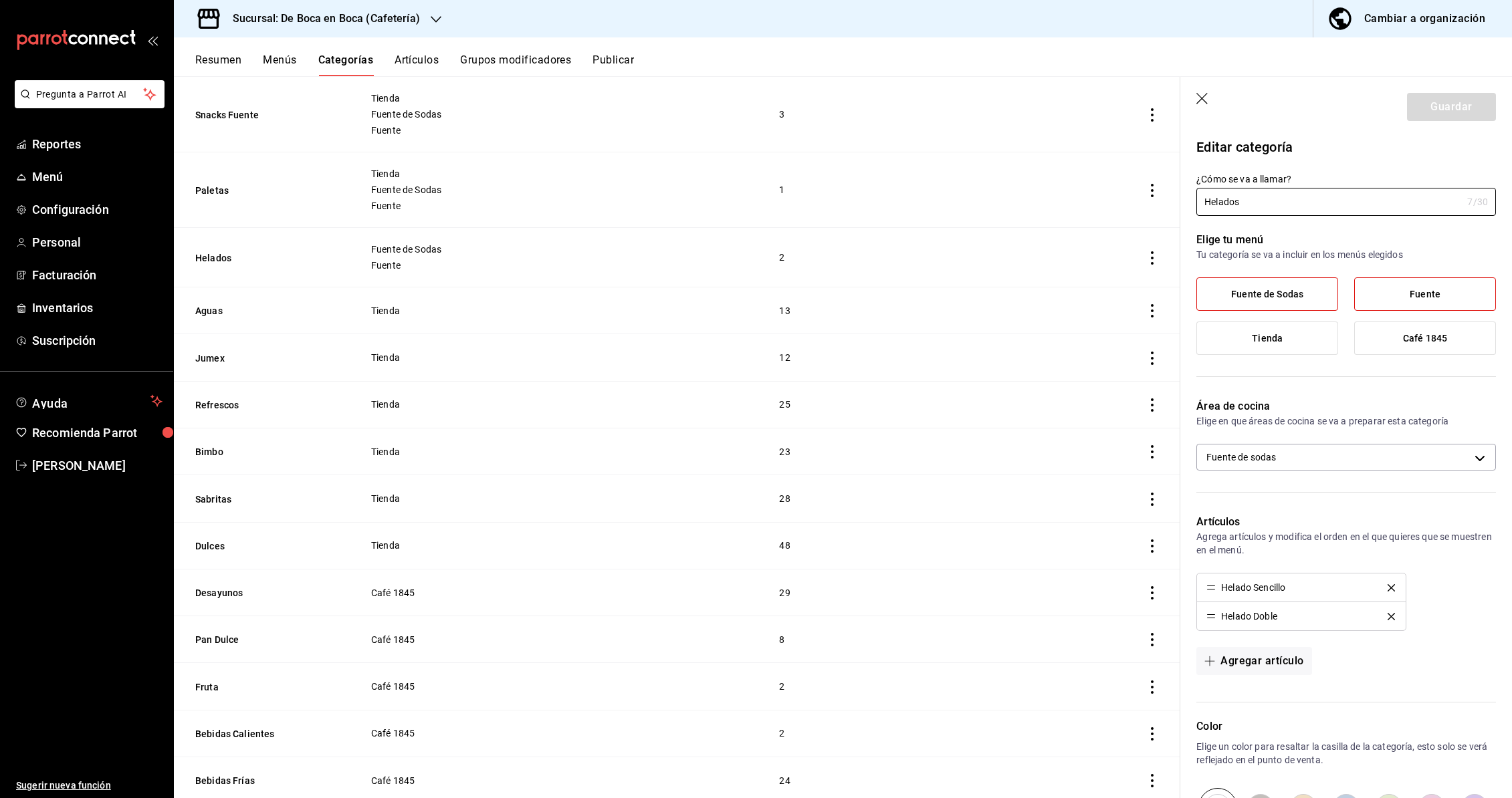
scroll to position [617, 0]
click at [209, 309] on button "Aguas" at bounding box center [262, 307] width 134 height 14
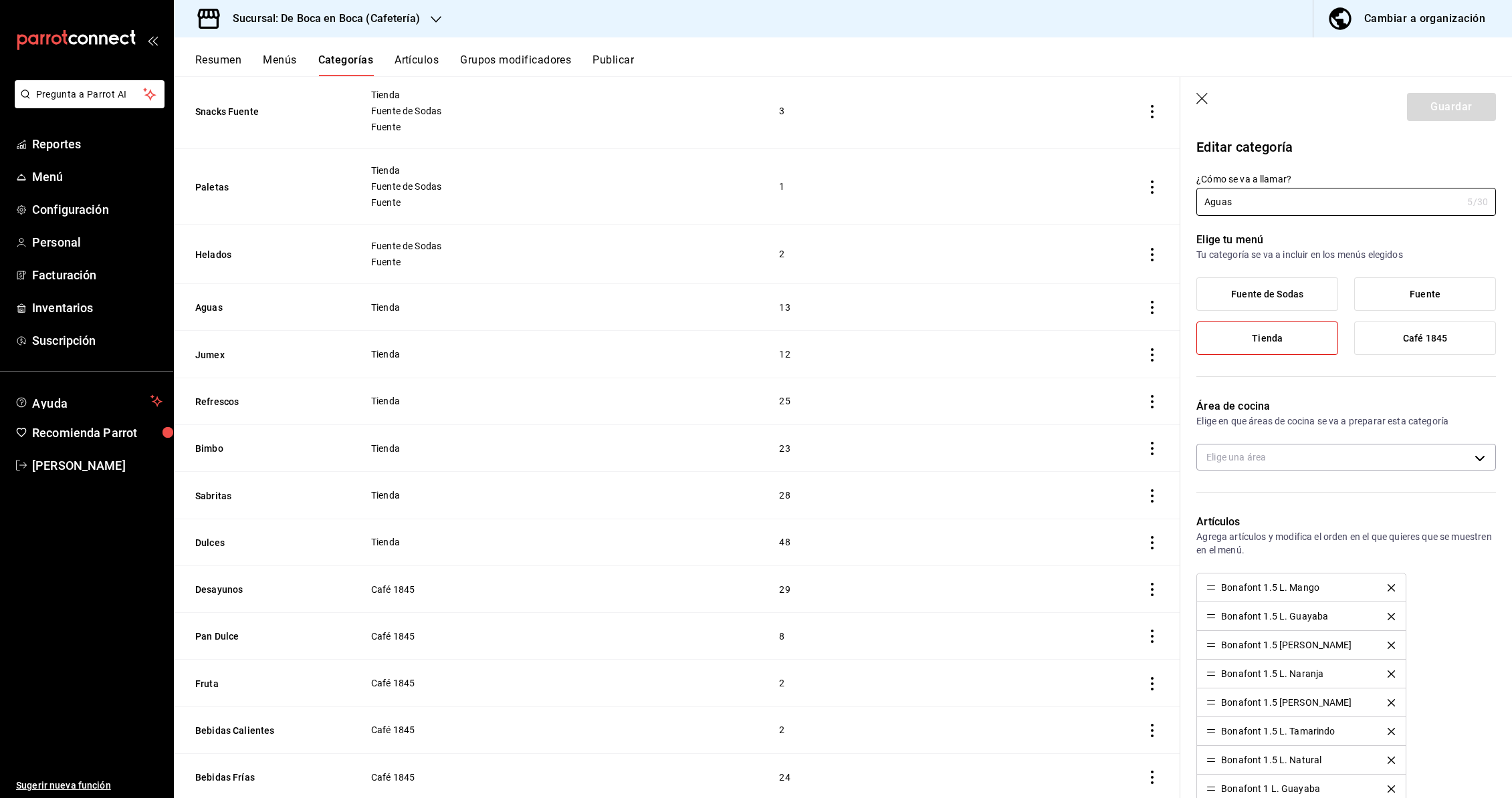
type input "33e765f6-0435-4c1c-8f3f-84cb6088cfc0"
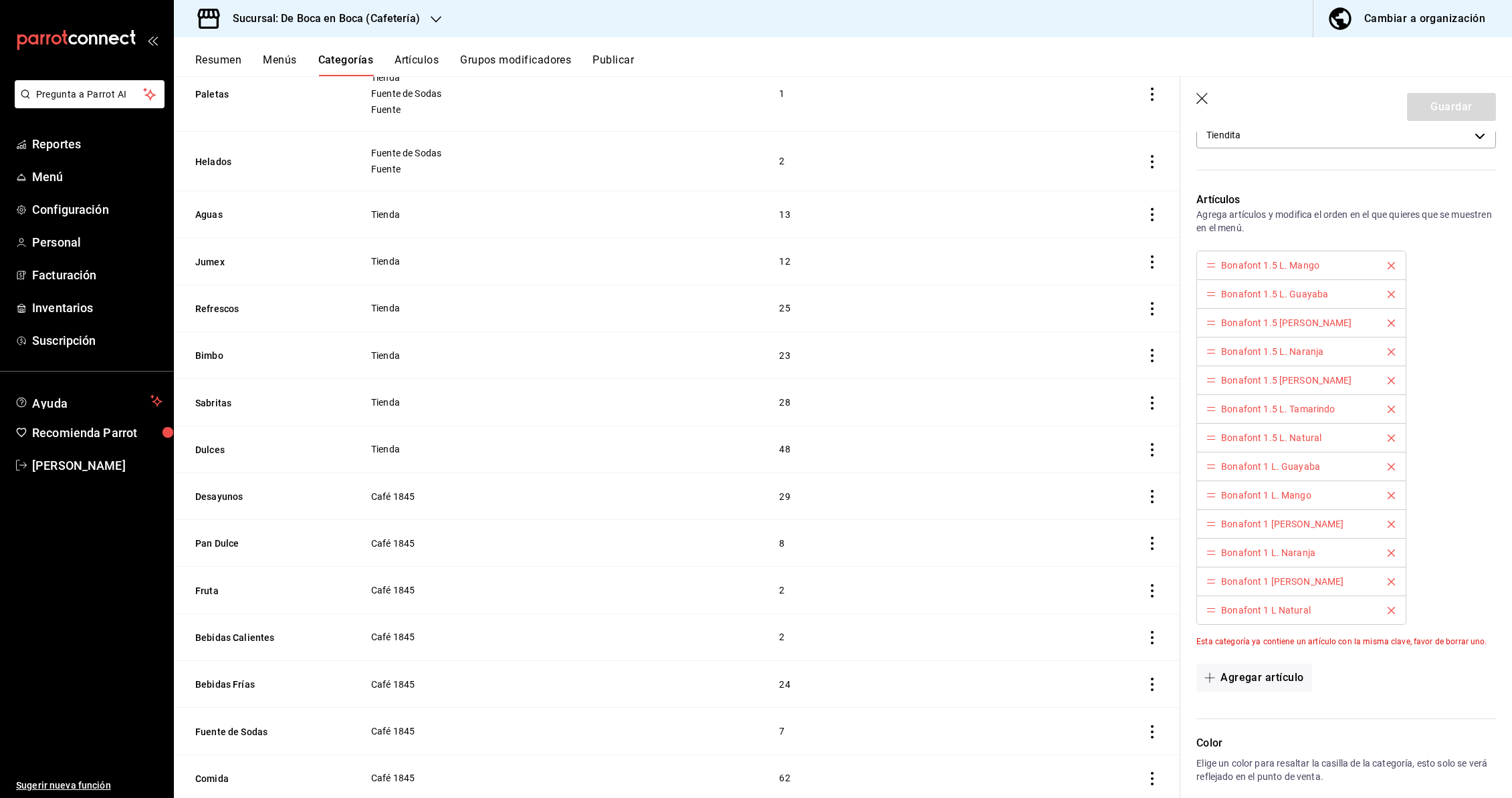
scroll to position [746, 0]
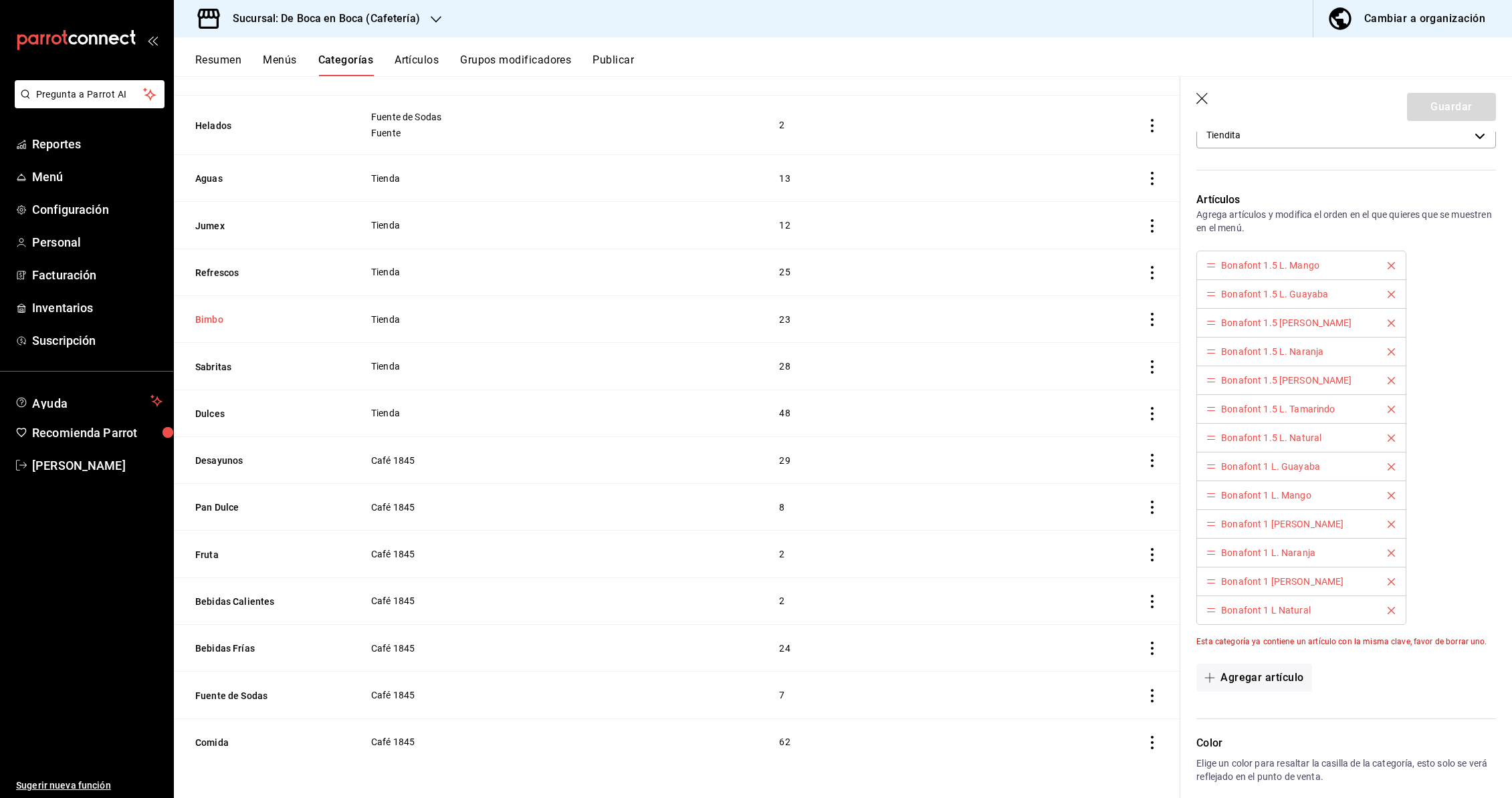
click at [210, 316] on button "Bimbo" at bounding box center [262, 319] width 134 height 14
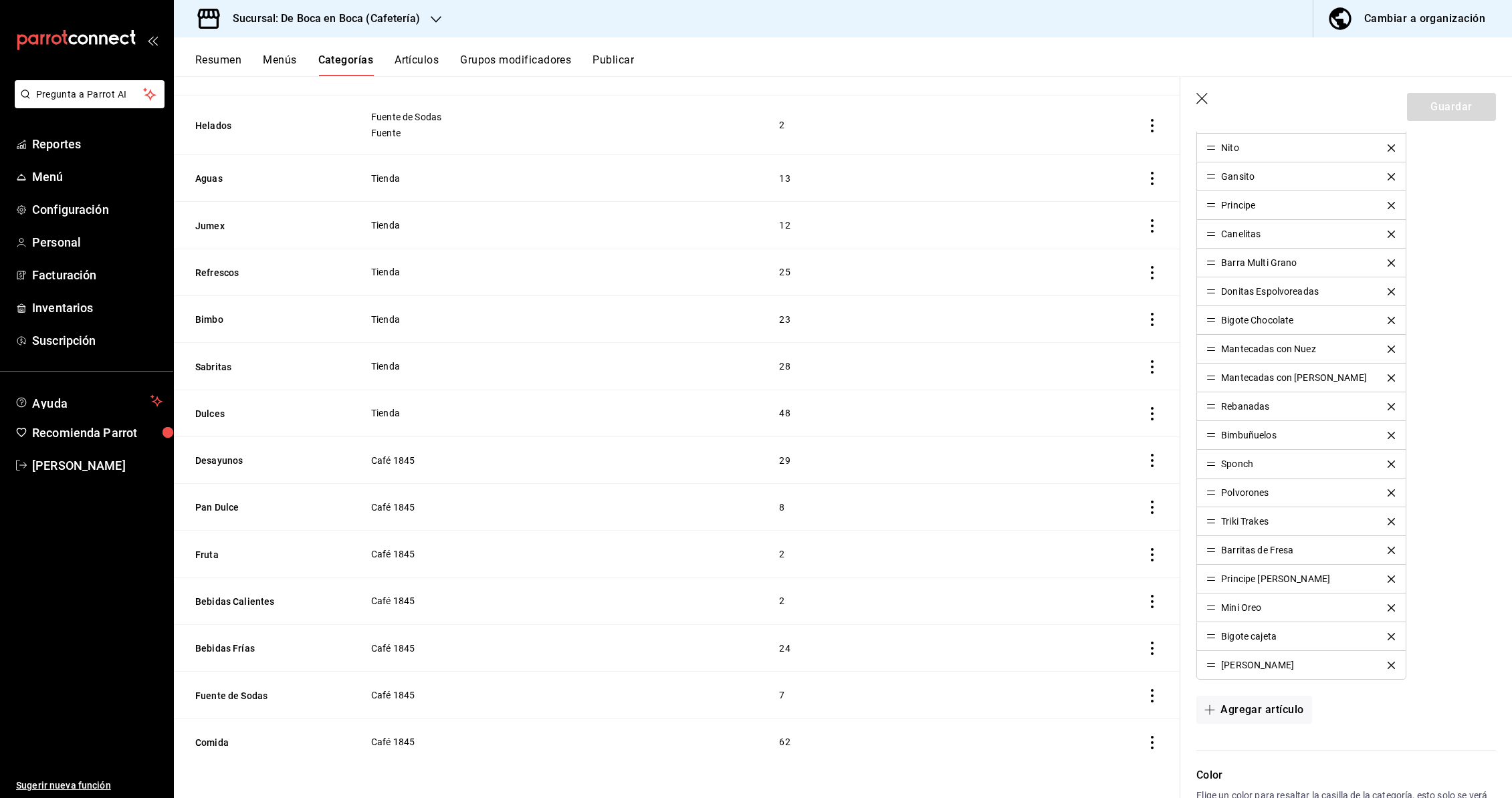
scroll to position [556, 0]
click at [211, 557] on button "Fruta" at bounding box center [262, 555] width 134 height 14
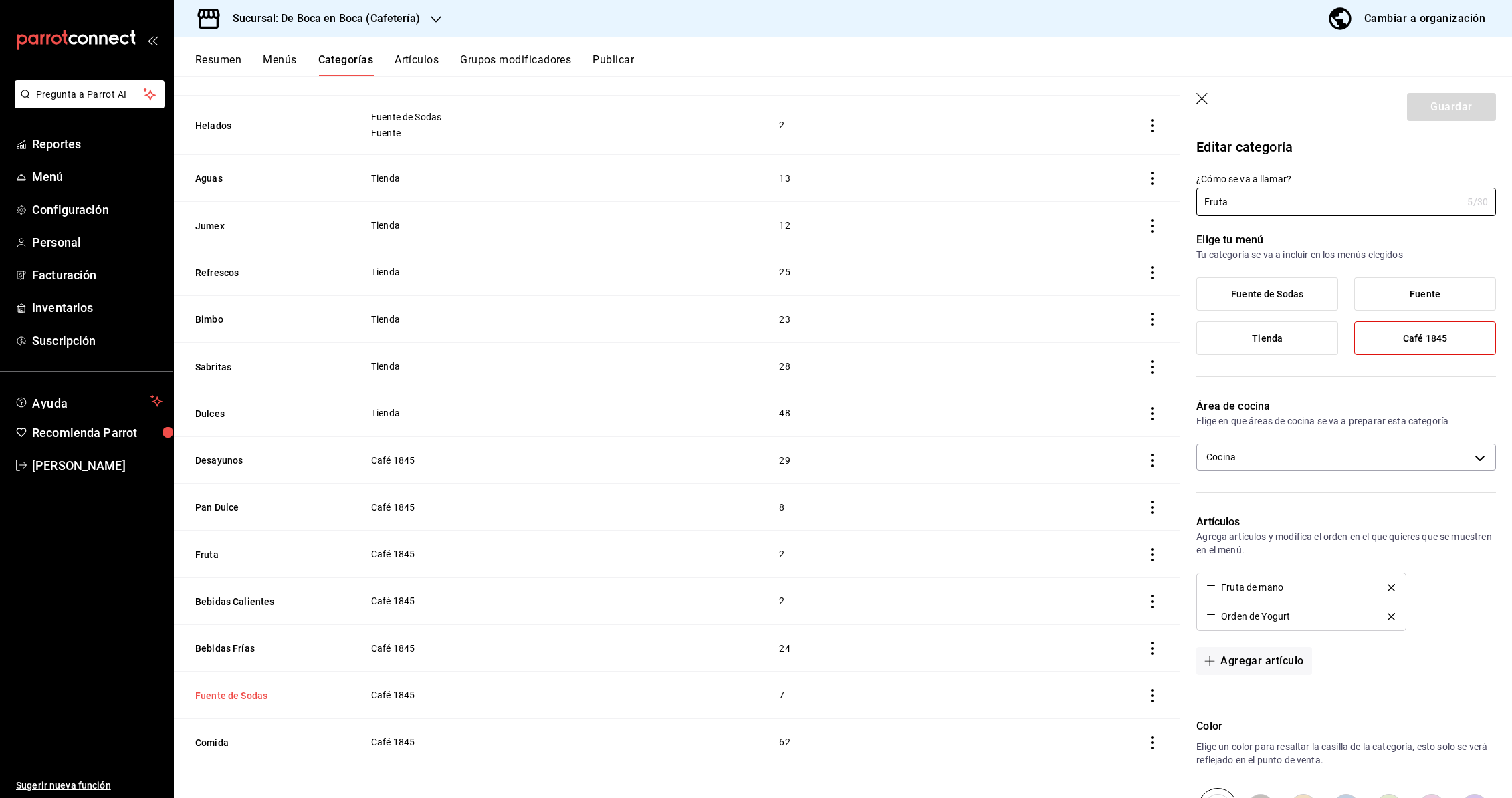
click at [247, 692] on button "Fuente de Sodas" at bounding box center [262, 696] width 134 height 14
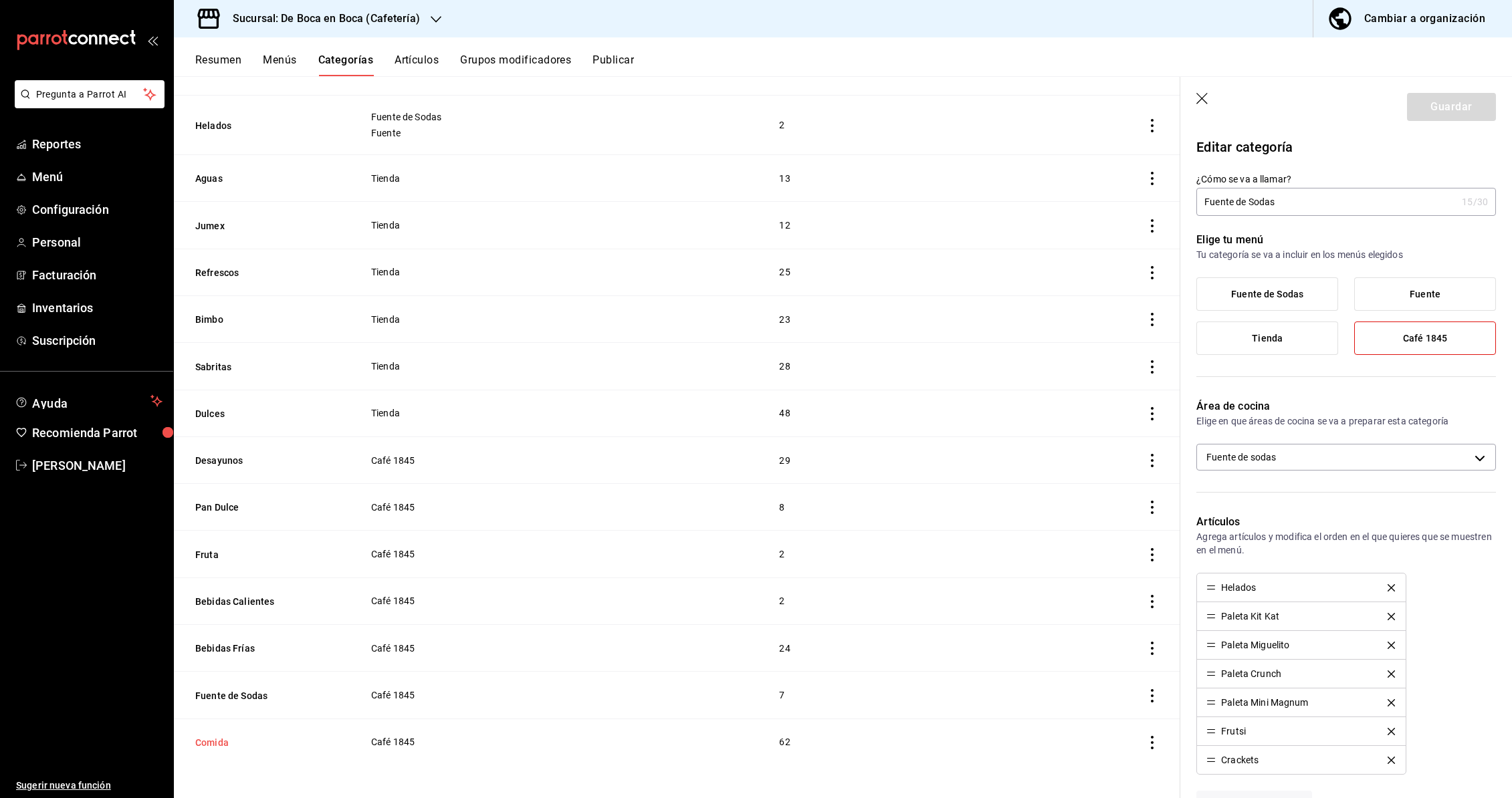
click at [213, 741] on button "Comida" at bounding box center [262, 742] width 134 height 14
type input "14721baa-5c19-46de-91bd-150d12899178"
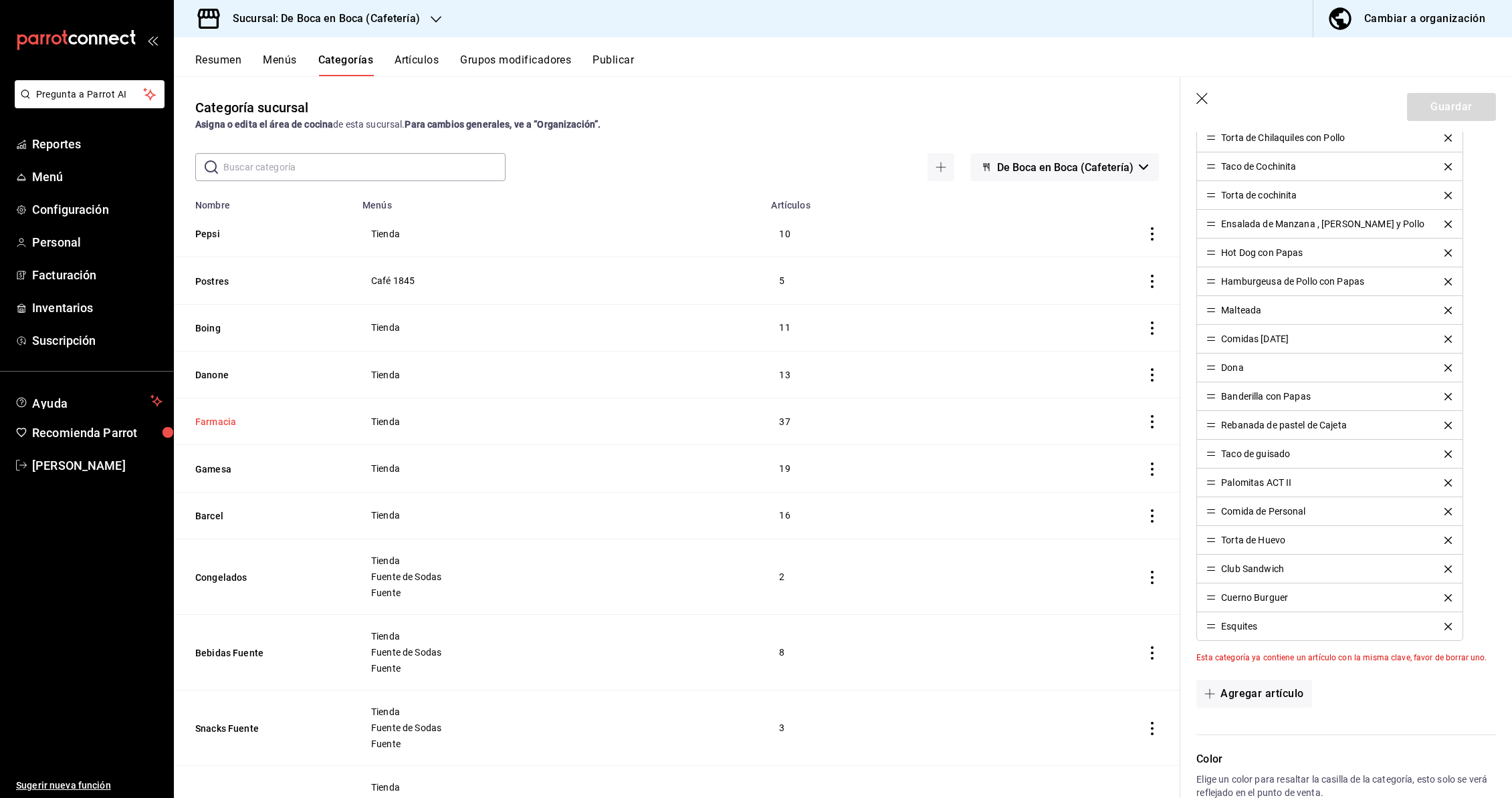
click at [223, 424] on button "Farmacia" at bounding box center [262, 422] width 134 height 14
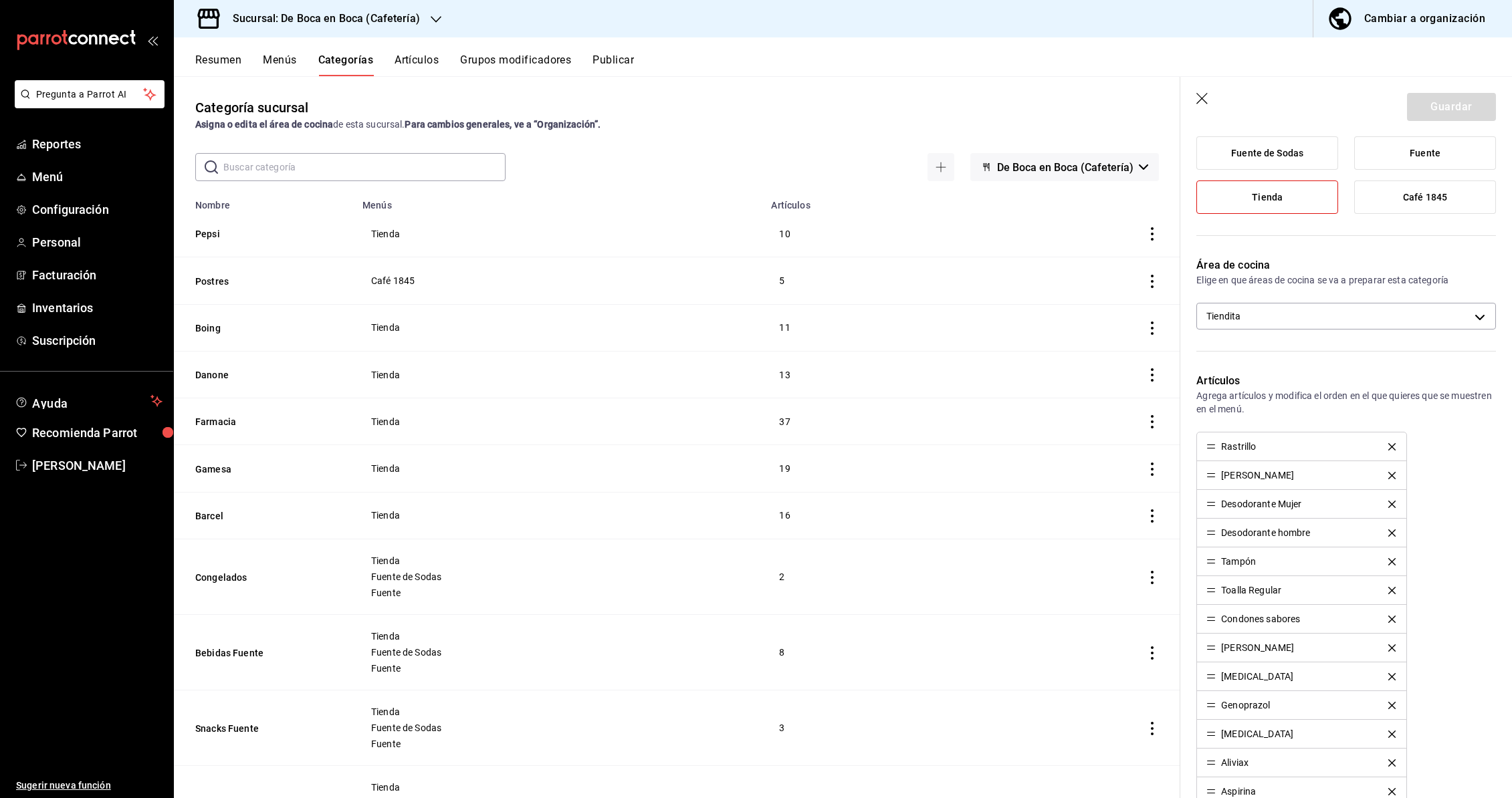
scroll to position [72, 0]
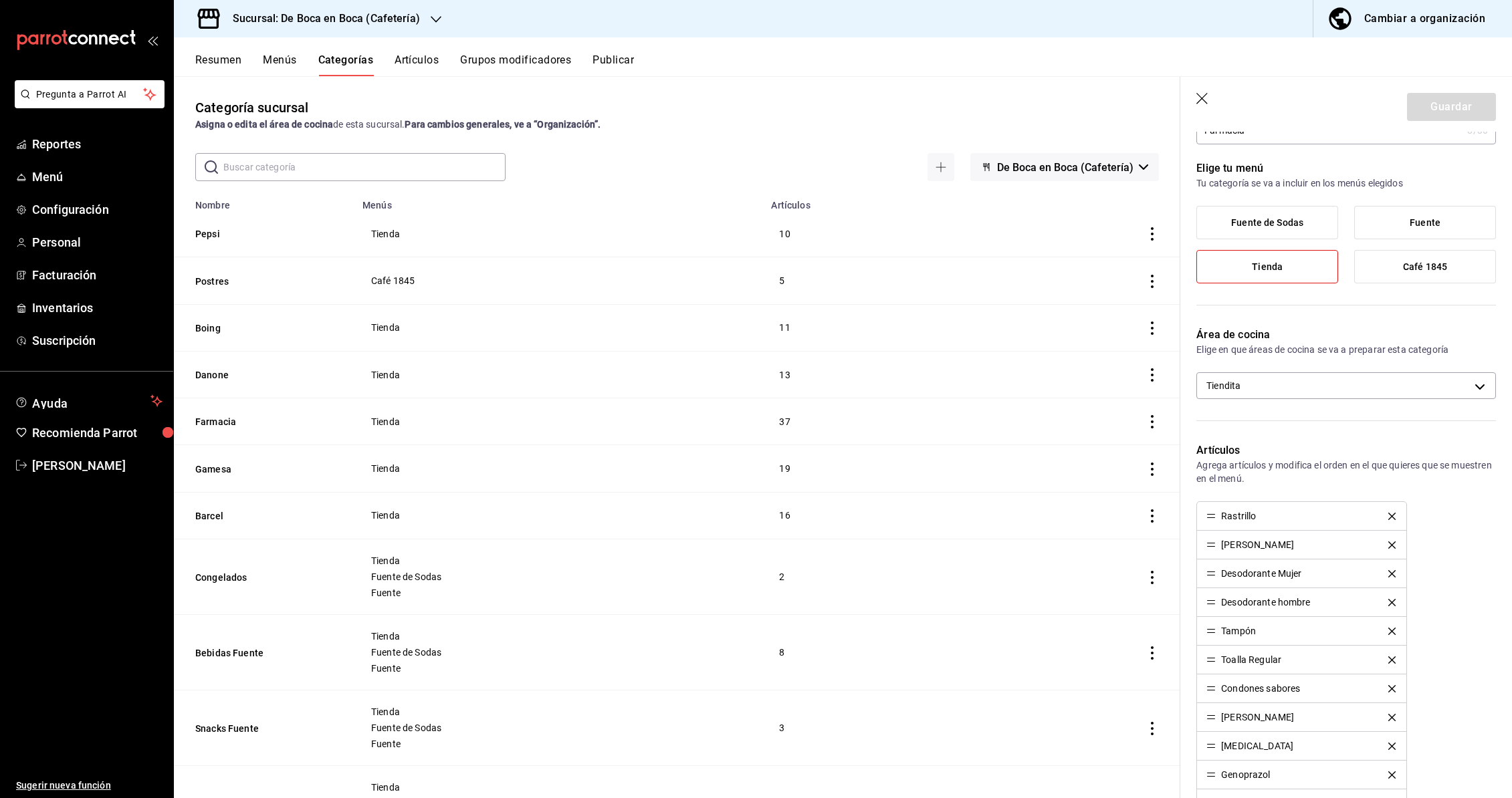
click at [1197, 99] on icon "button" at bounding box center [1203, 99] width 14 height 14
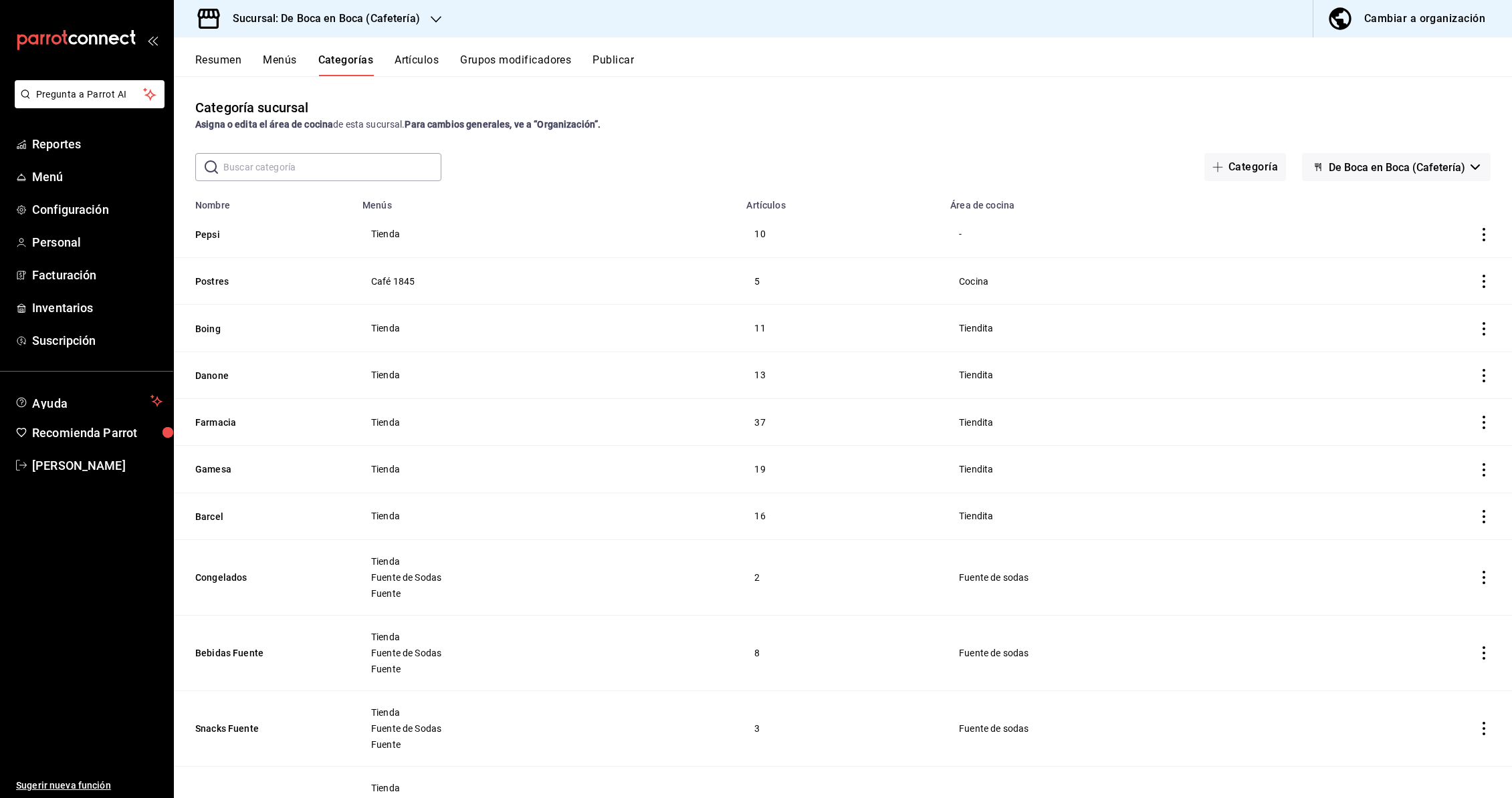
click at [1378, 22] on div "Cambiar a organización" at bounding box center [1425, 19] width 121 height 19
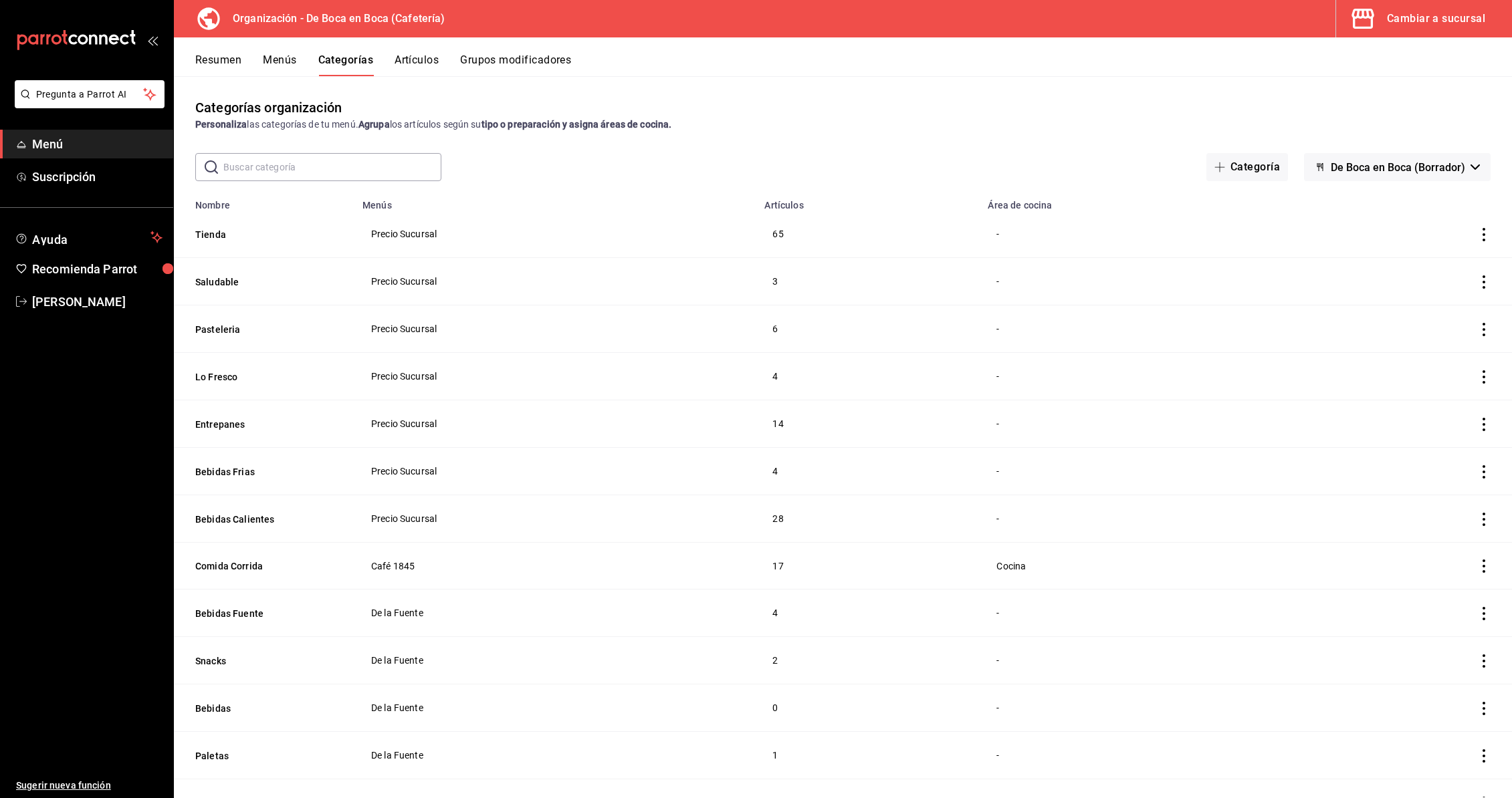
click at [288, 62] on button "Menús" at bounding box center [279, 65] width 33 height 23
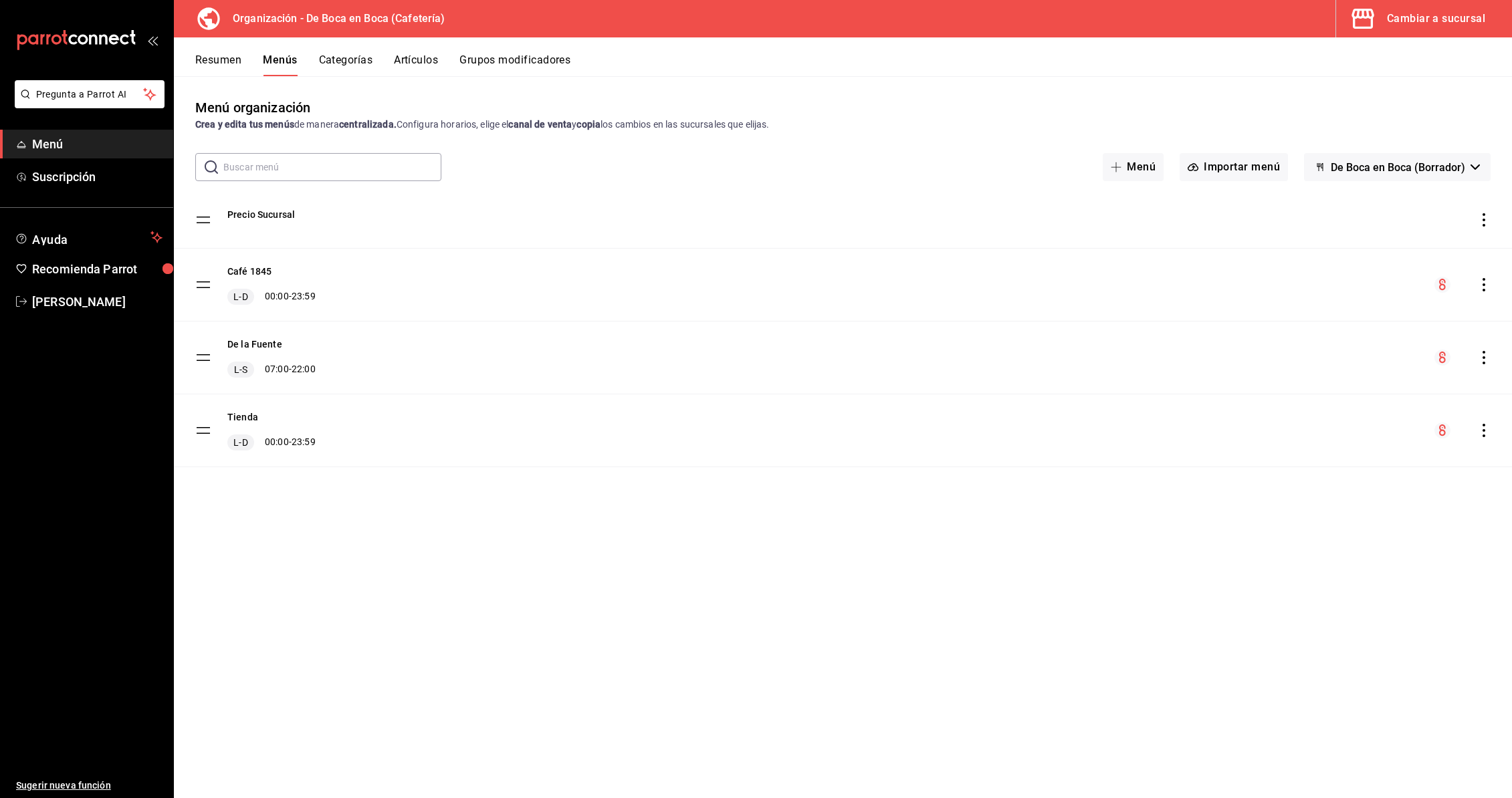
click at [1444, 288] on icon "menu-maker-table" at bounding box center [1442, 284] width 7 height 12
click at [1482, 287] on icon "actions" at bounding box center [1484, 285] width 14 height 14
click at [1331, 398] on span "Previsualizar" at bounding box center [1378, 398] width 163 height 14
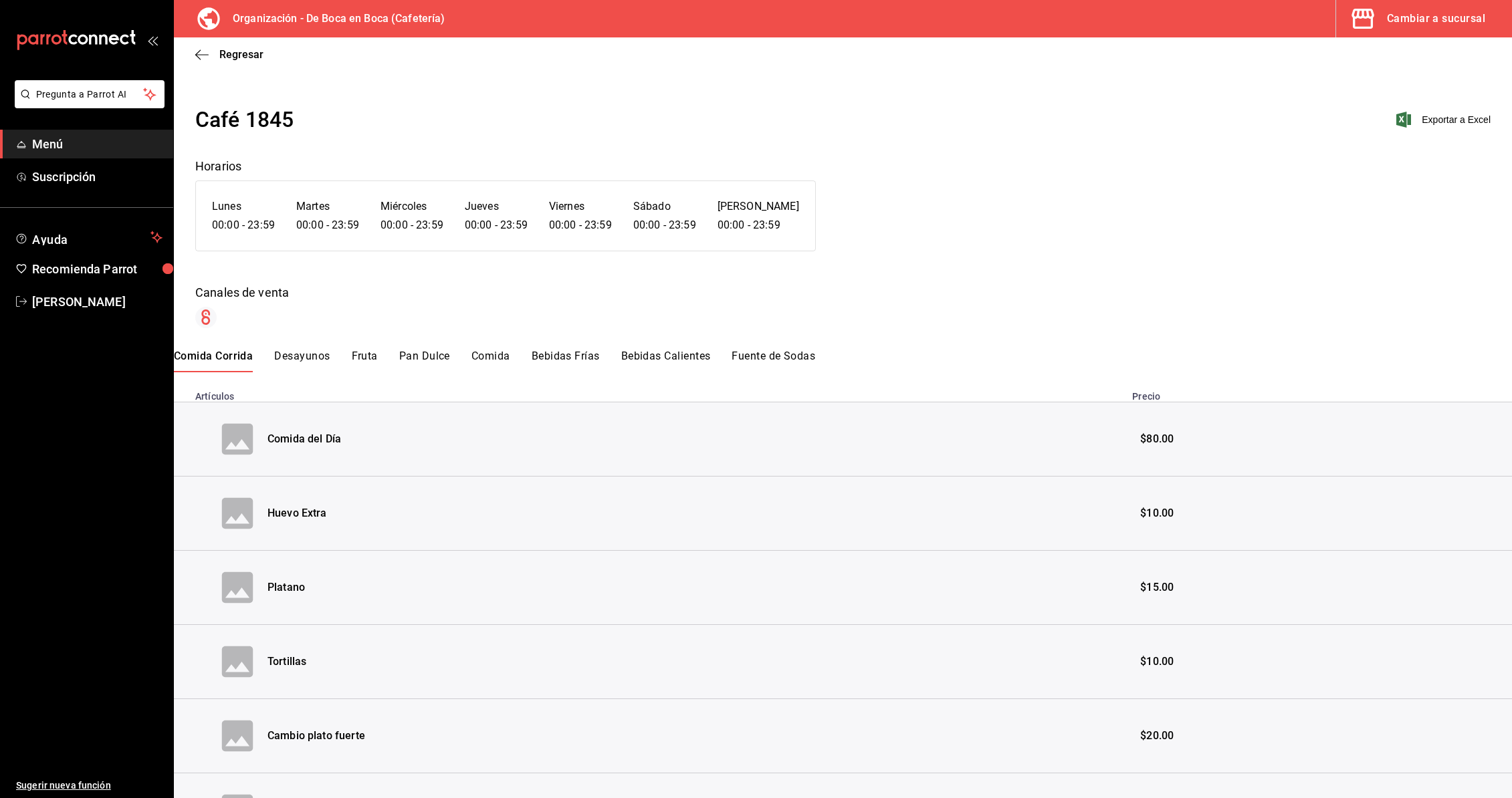
click at [190, 49] on div "Regresar" at bounding box center [843, 54] width 1338 height 34
click at [196, 52] on icon "button" at bounding box center [202, 55] width 14 height 12
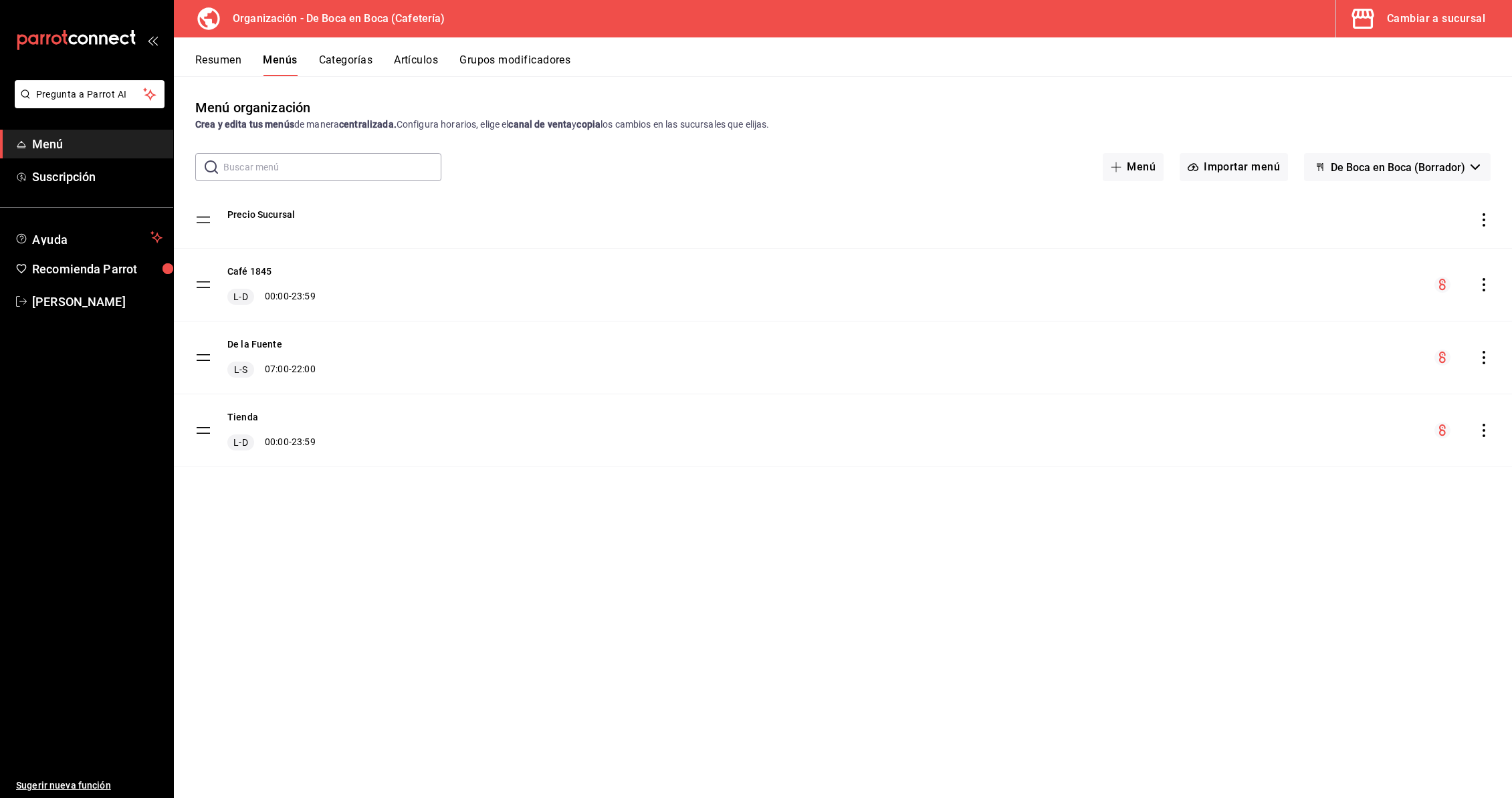
click at [1426, 17] on div "Cambiar a sucursal" at bounding box center [1435, 19] width 98 height 19
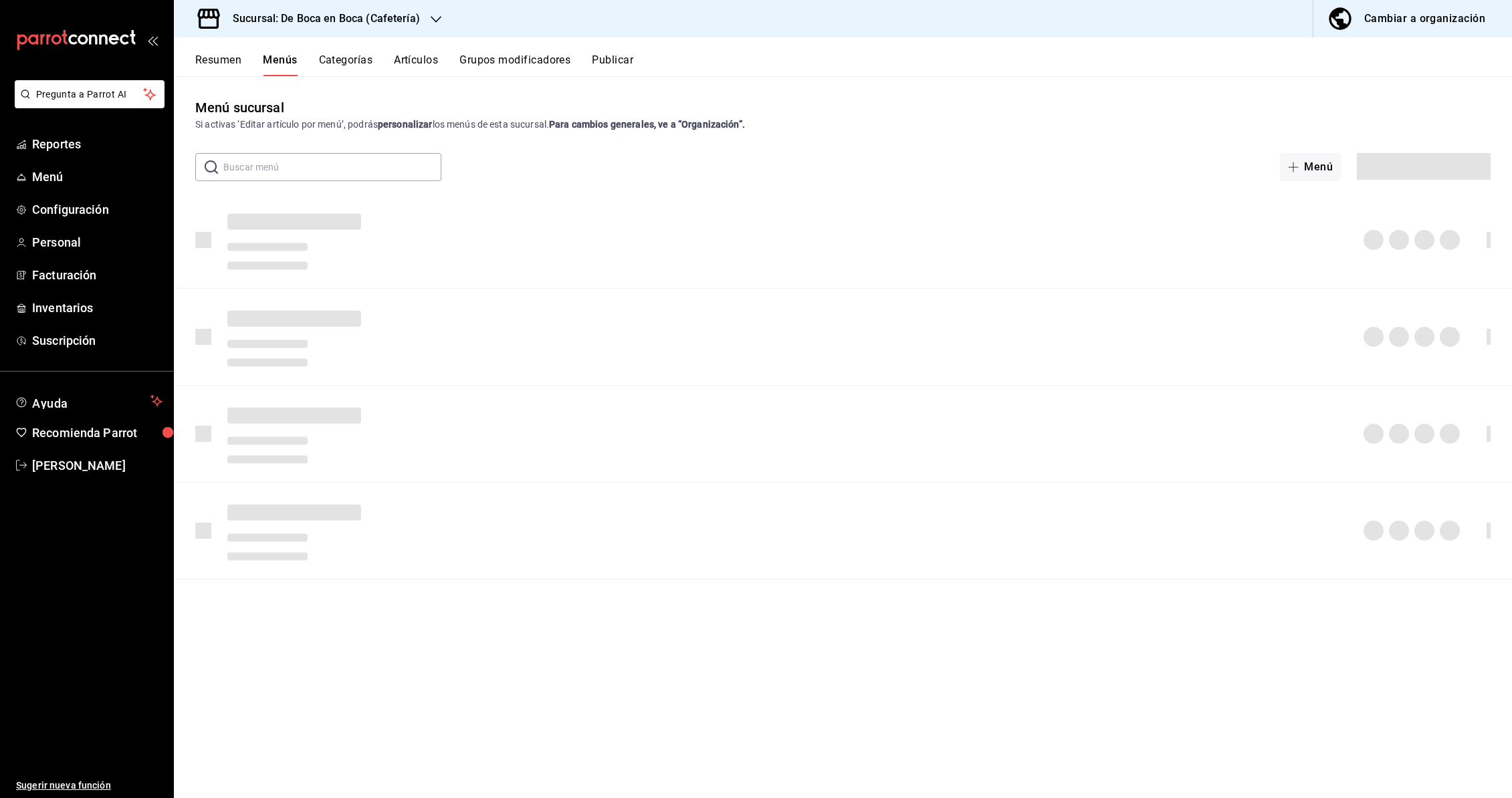
click at [437, 22] on icon "button" at bounding box center [436, 20] width 11 height 11
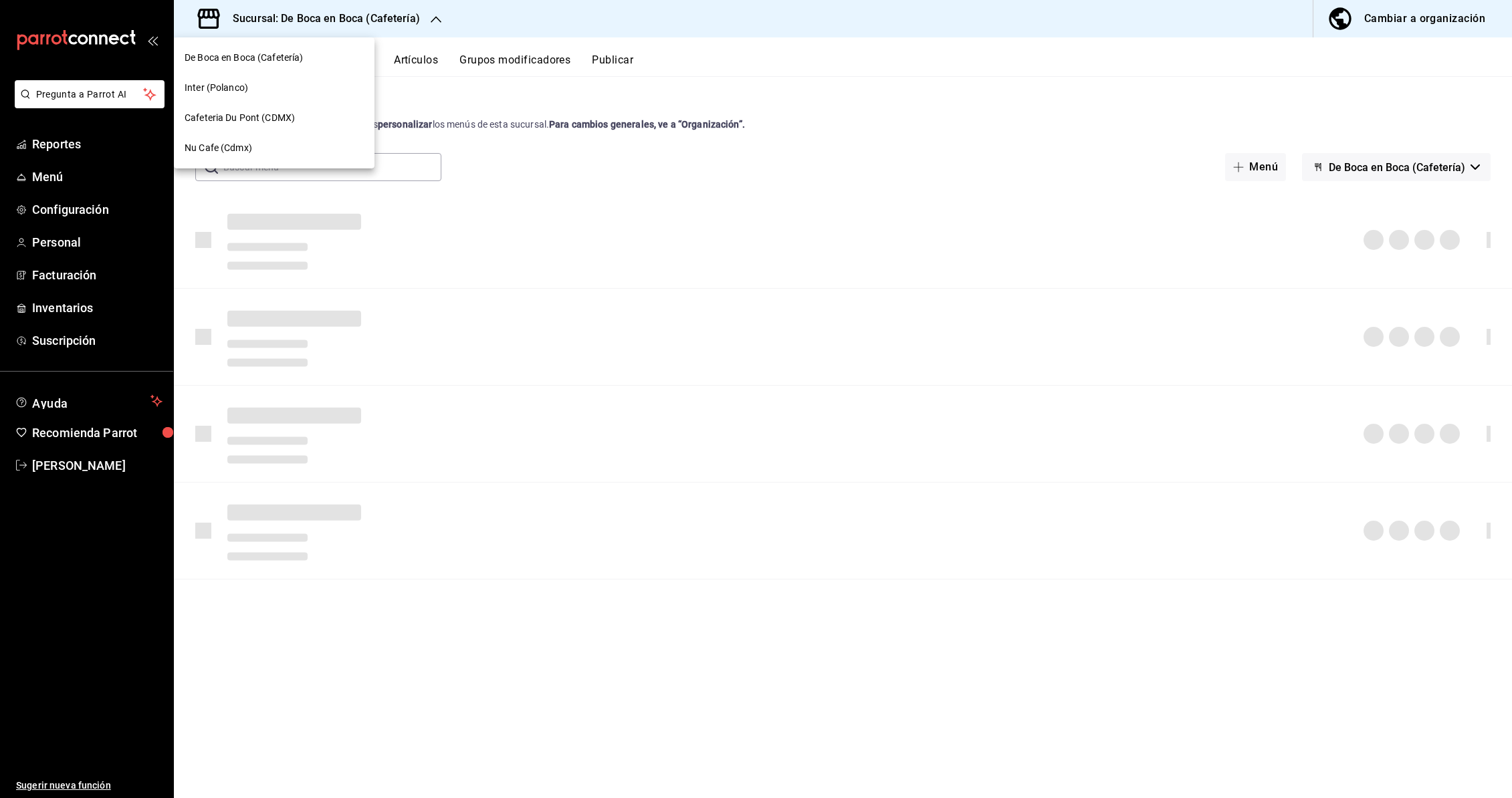
click at [277, 118] on span "Cafeteria Du Pont (CDMX)" at bounding box center [240, 118] width 110 height 14
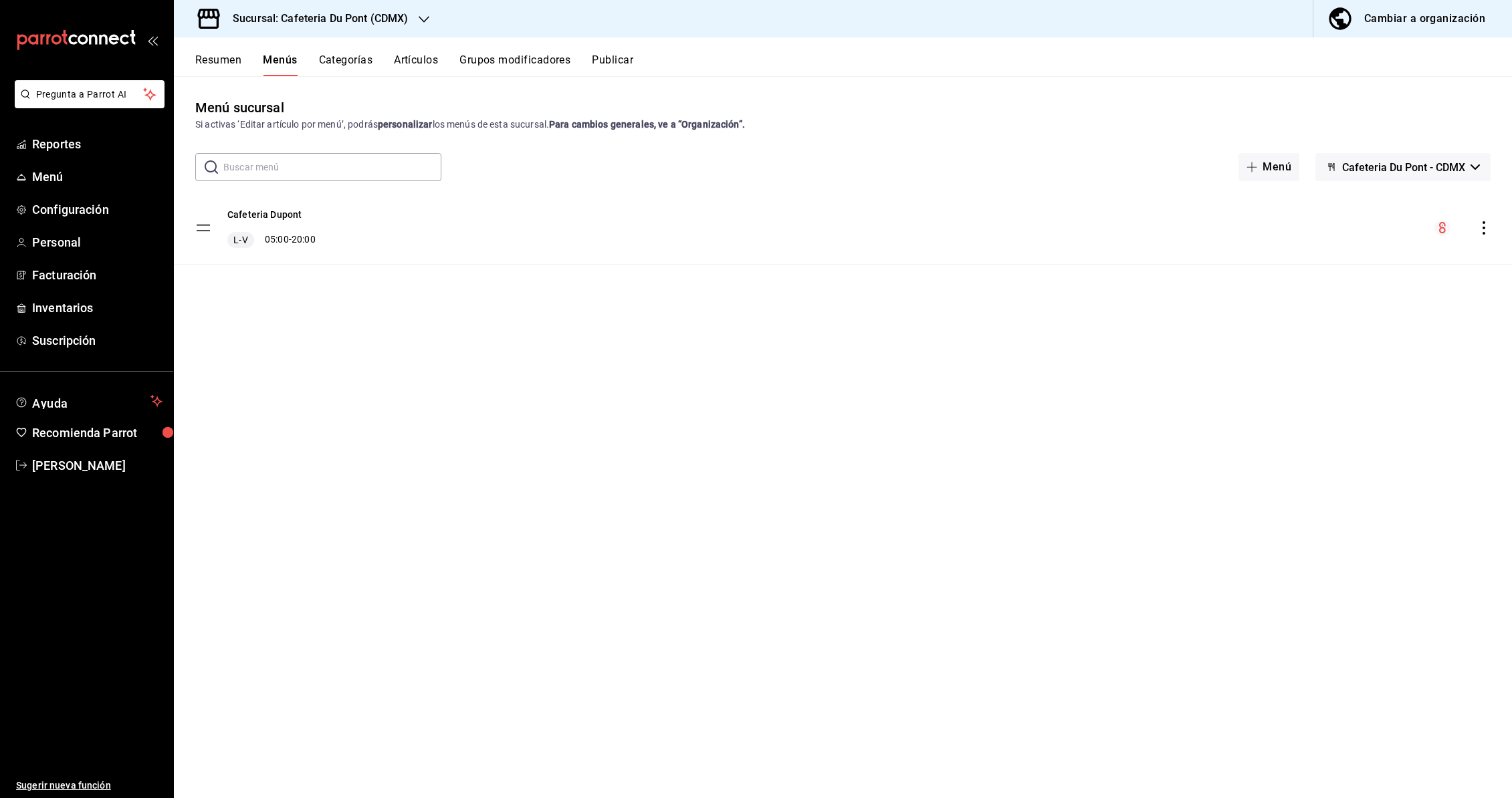
click at [347, 57] on button "Categorías" at bounding box center [346, 65] width 54 height 23
